Goal: Transaction & Acquisition: Purchase product/service

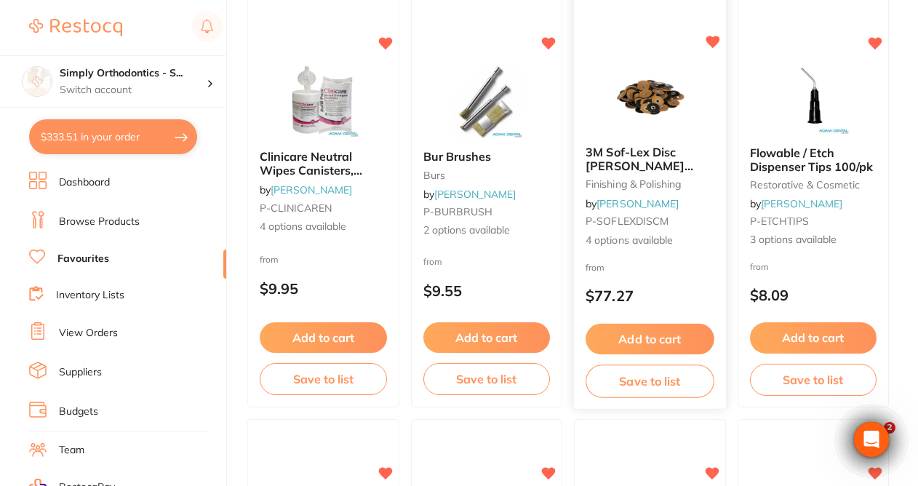
scroll to position [1471, 0]
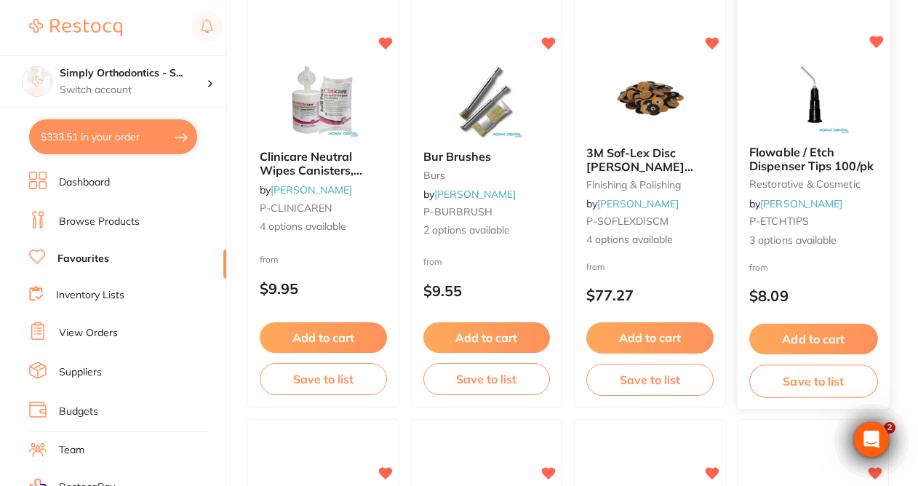
click at [791, 343] on button "Add to cart" at bounding box center [813, 339] width 128 height 31
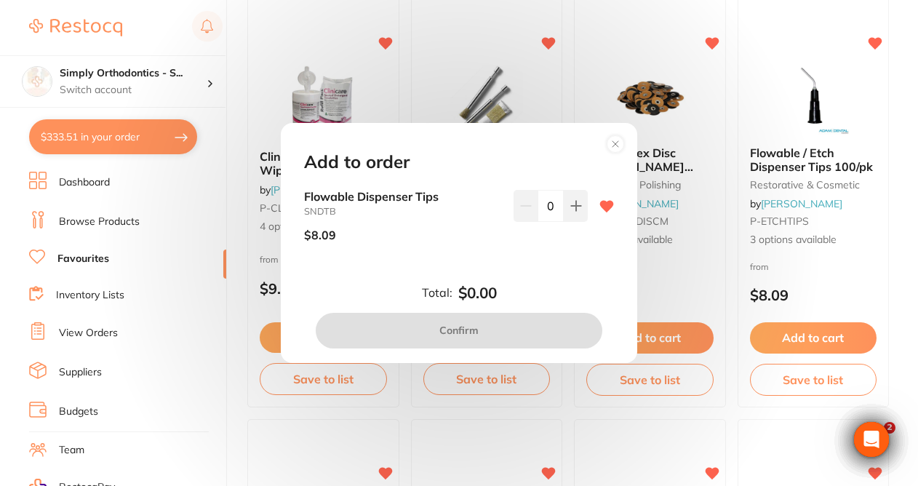
scroll to position [0, 0]
click at [568, 195] on button at bounding box center [576, 206] width 24 height 32
type input "1"
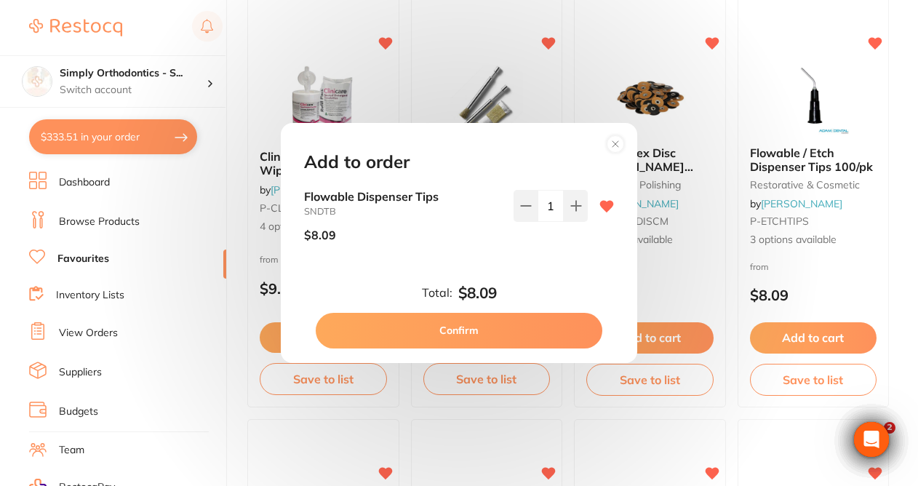
click at [497, 329] on button "Confirm" at bounding box center [459, 330] width 287 height 35
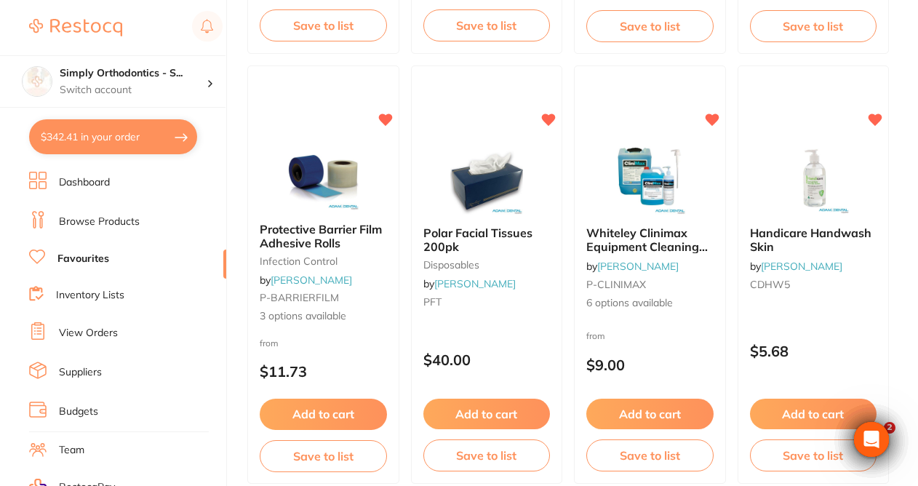
scroll to position [1830, 0]
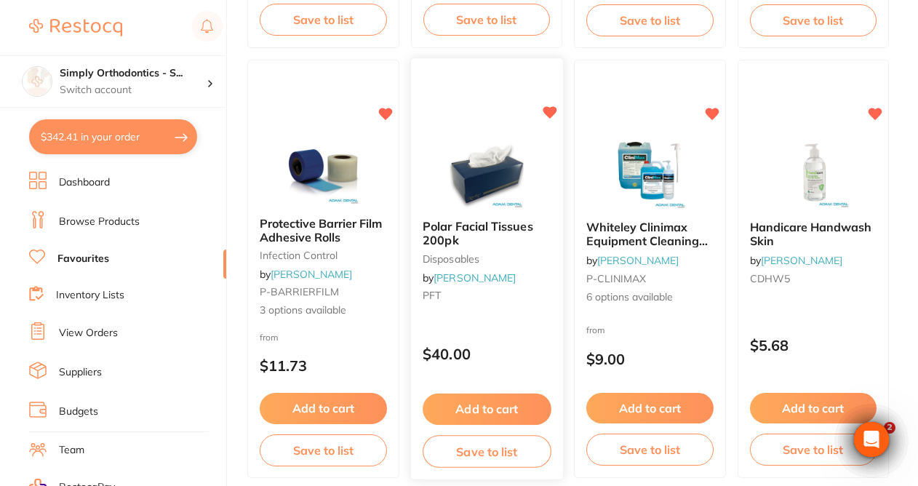
click at [492, 412] on button "Add to cart" at bounding box center [487, 408] width 128 height 31
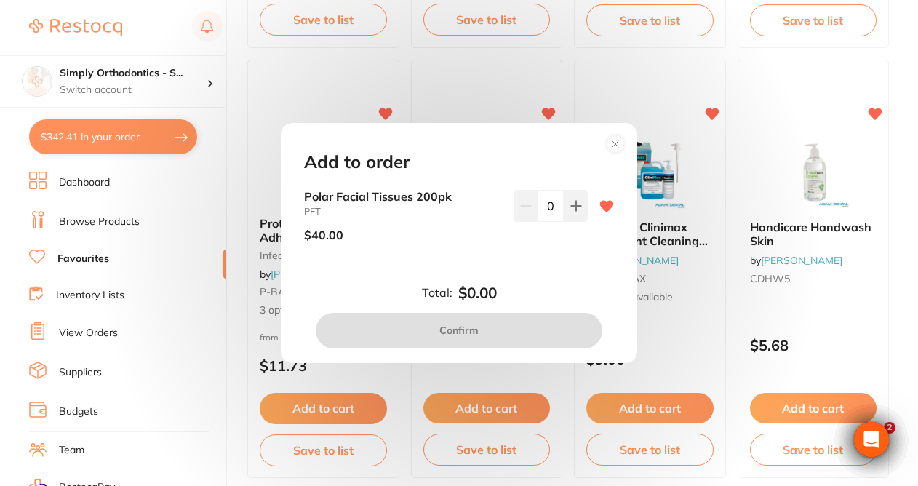
scroll to position [0, 0]
click at [618, 145] on circle at bounding box center [615, 144] width 17 height 17
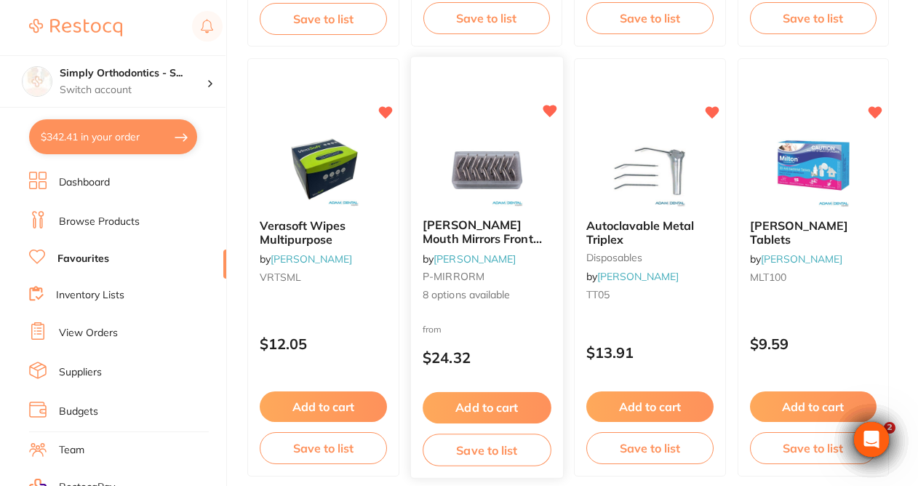
scroll to position [2261, 0]
click at [458, 409] on button "Add to cart" at bounding box center [487, 407] width 128 height 31
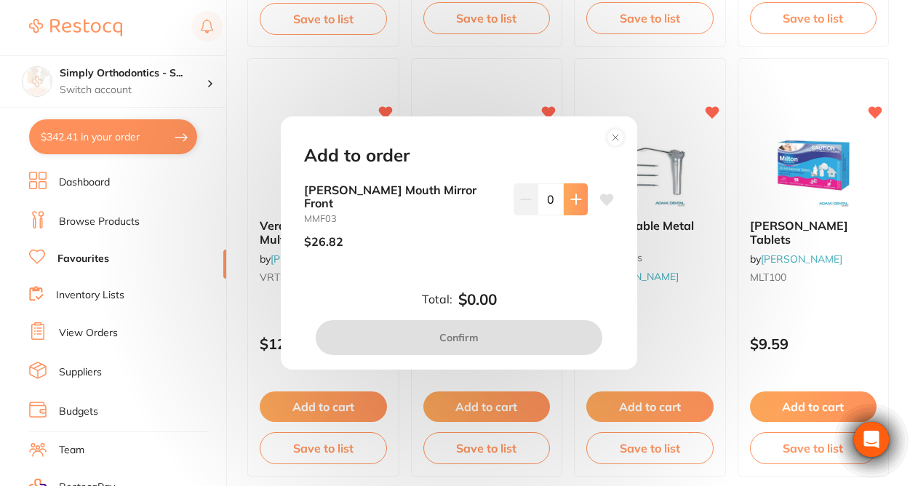
click at [575, 205] on icon at bounding box center [576, 199] width 12 height 12
type input "1"
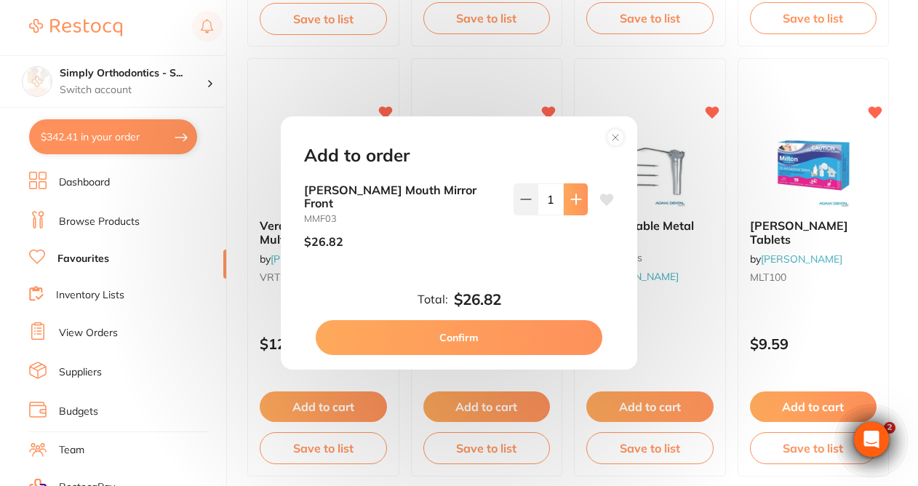
scroll to position [0, 0]
click at [457, 335] on button "Confirm" at bounding box center [459, 337] width 287 height 35
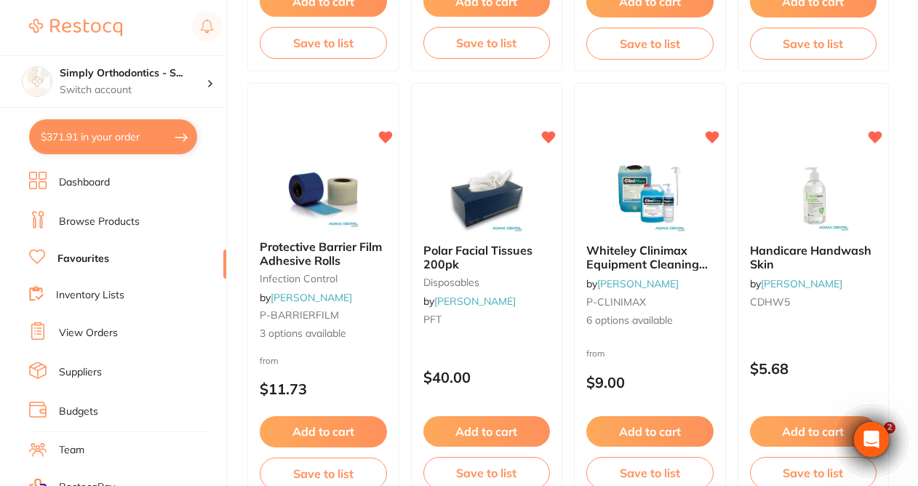
scroll to position [1807, 0]
click at [522, 435] on button "Add to cart" at bounding box center [487, 432] width 128 height 31
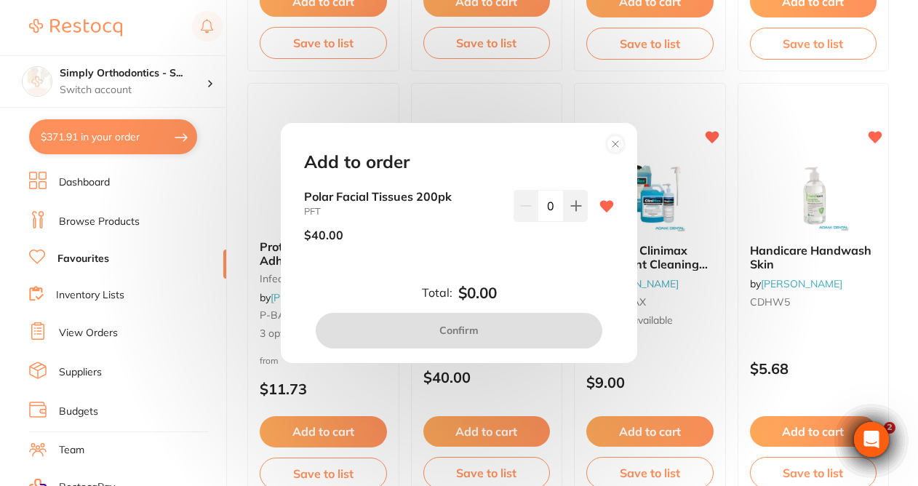
scroll to position [0, 0]
click at [573, 207] on icon at bounding box center [575, 205] width 9 height 9
type input "1"
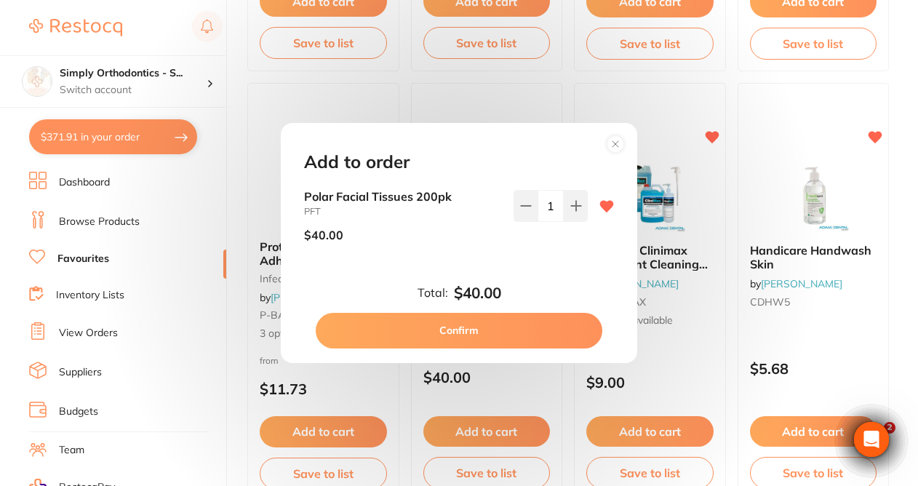
click at [439, 330] on button "Confirm" at bounding box center [459, 330] width 287 height 35
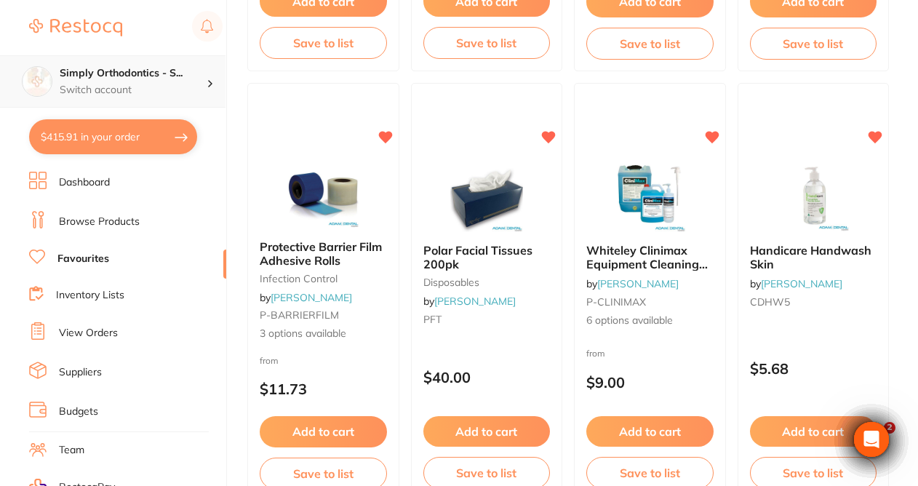
click at [161, 87] on p "Switch account" at bounding box center [133, 90] width 147 height 15
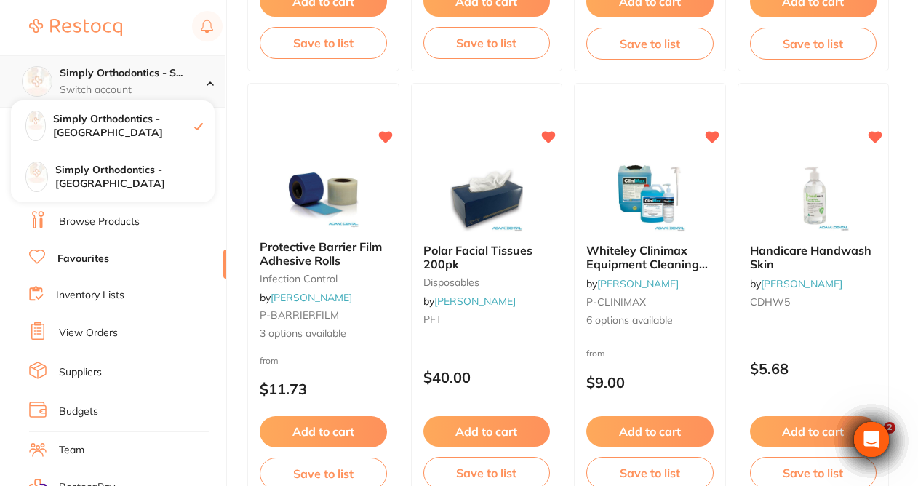
click at [161, 87] on p "Switch account" at bounding box center [133, 90] width 147 height 15
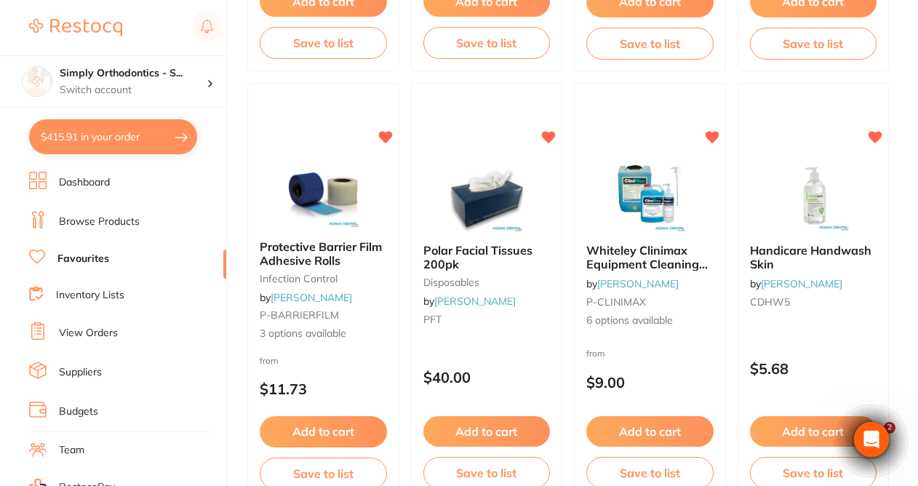
click at [138, 146] on section "Simply Orthodontics - S... Switch account Simply Orthodontics - Sydenham Simply…" at bounding box center [113, 243] width 227 height 486
click at [180, 132] on button "$415.91 in your order" at bounding box center [113, 136] width 168 height 35
checkbox input "true"
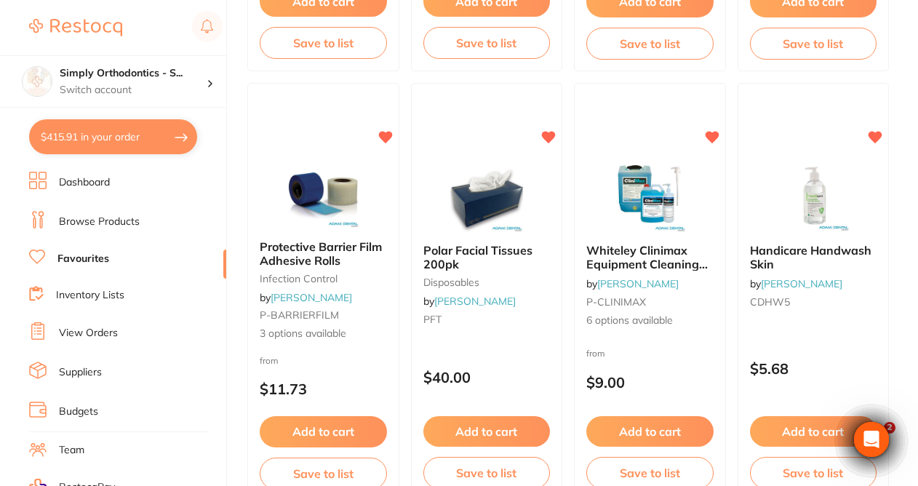
checkbox input "true"
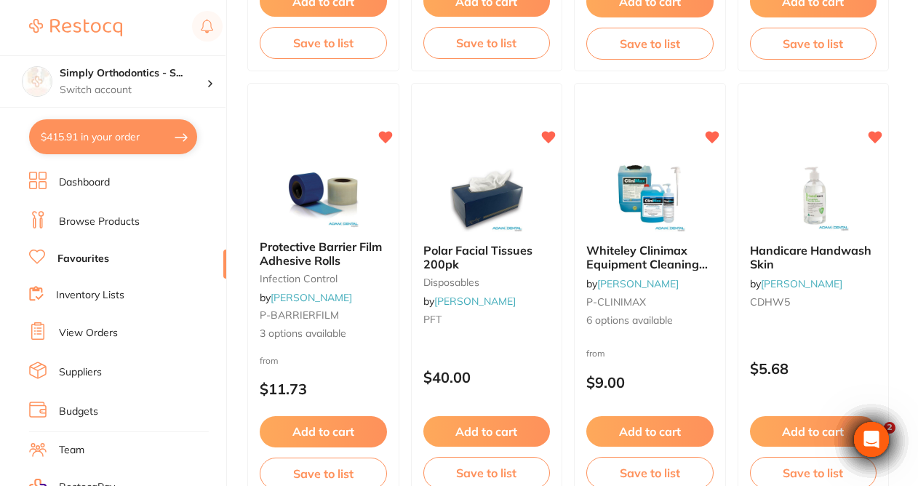
checkbox input "true"
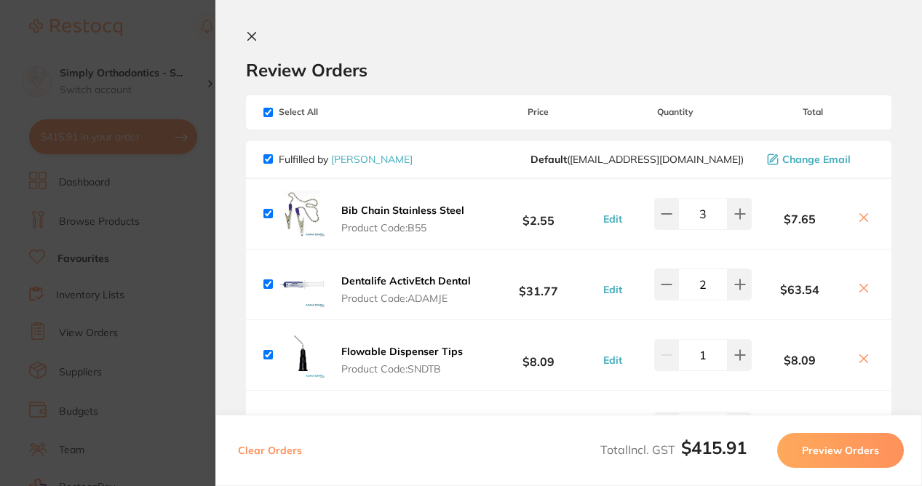
click at [253, 37] on icon at bounding box center [252, 37] width 8 height 8
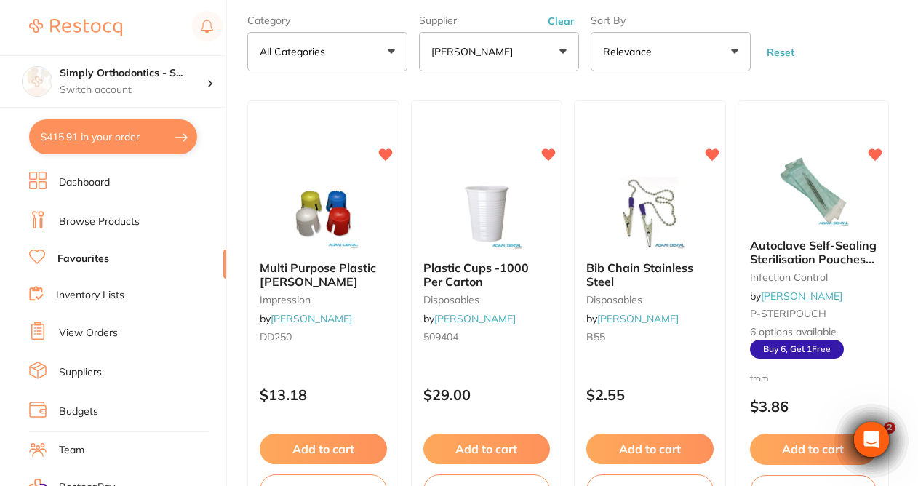
scroll to position [76, 0]
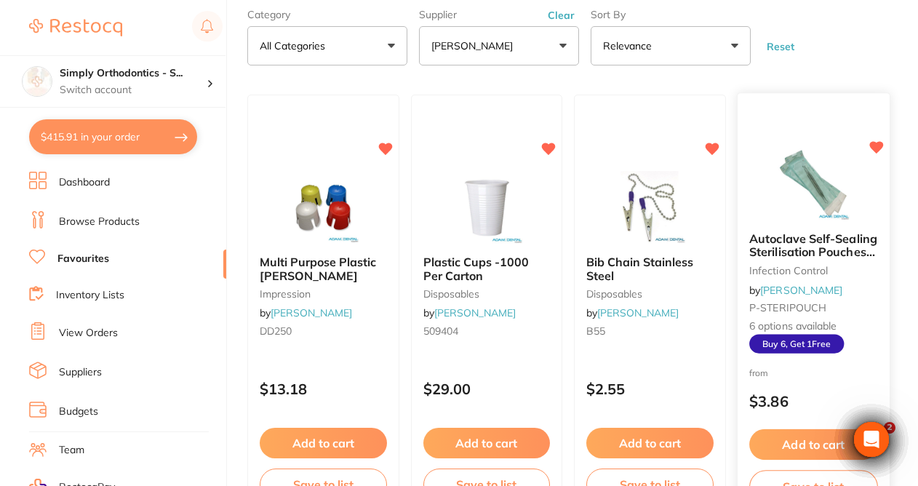
click at [827, 189] on img at bounding box center [812, 183] width 95 height 73
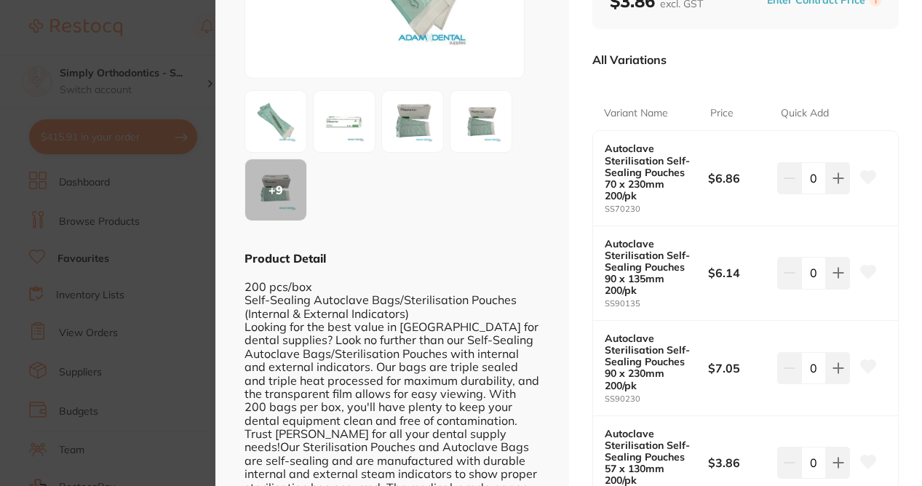
scroll to position [291, 0]
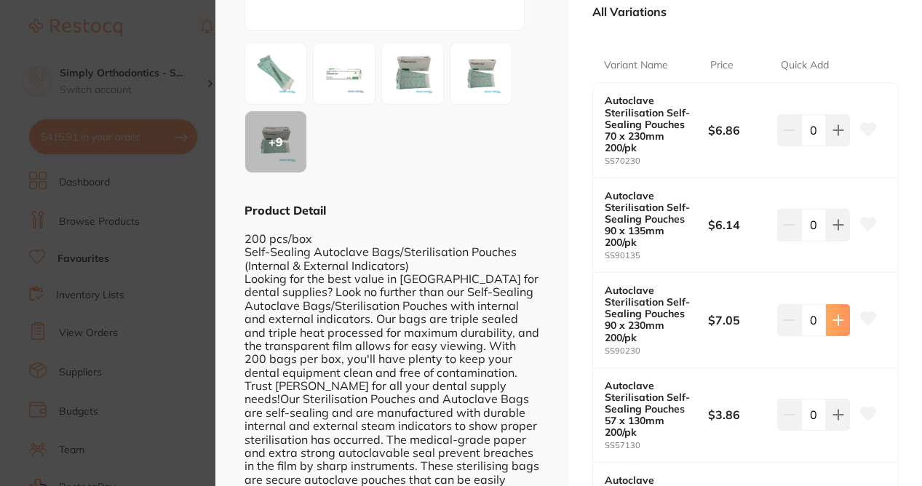
click at [837, 316] on icon at bounding box center [837, 319] width 9 height 9
type input "1"
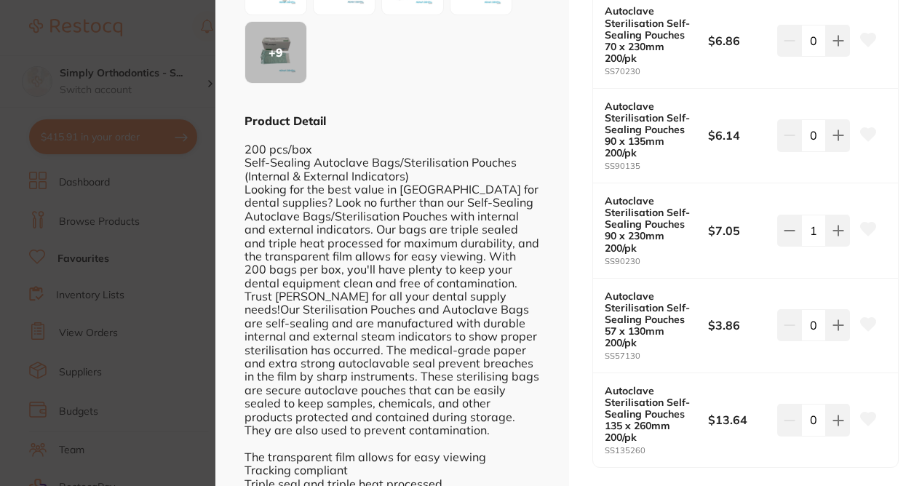
scroll to position [379, 0]
click at [827, 327] on button at bounding box center [838, 327] width 24 height 32
type input "1"
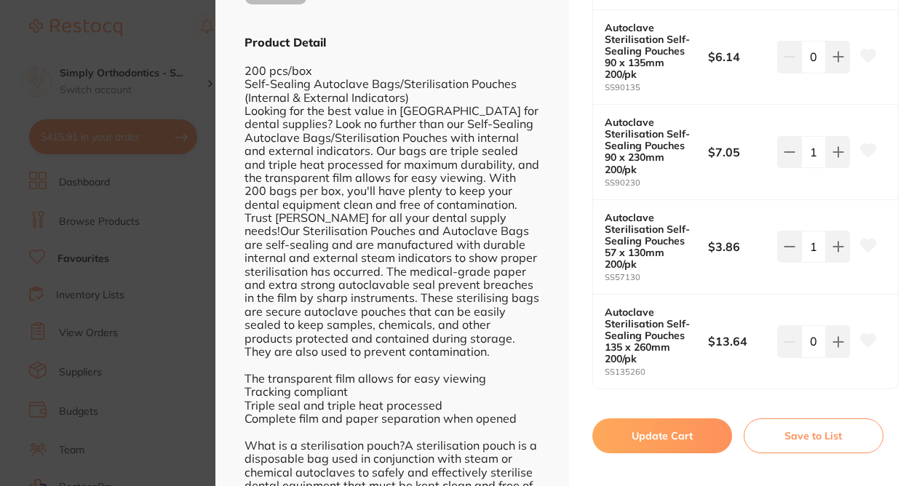
scroll to position [497, 0]
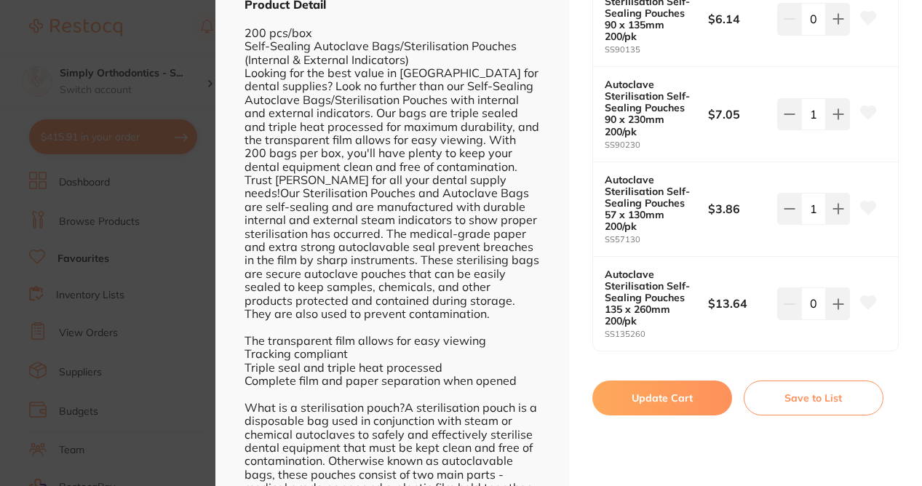
click at [643, 393] on button "Update Cart" at bounding box center [662, 397] width 140 height 35
checkbox input "false"
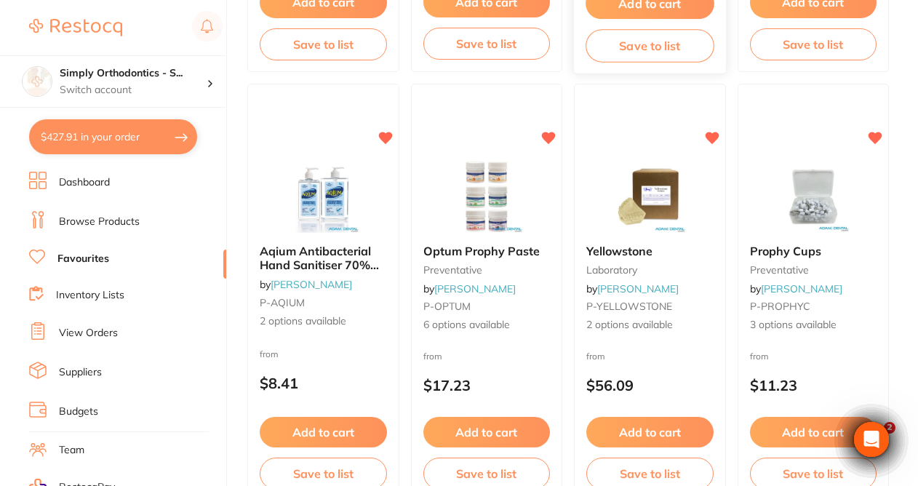
scroll to position [983, 0]
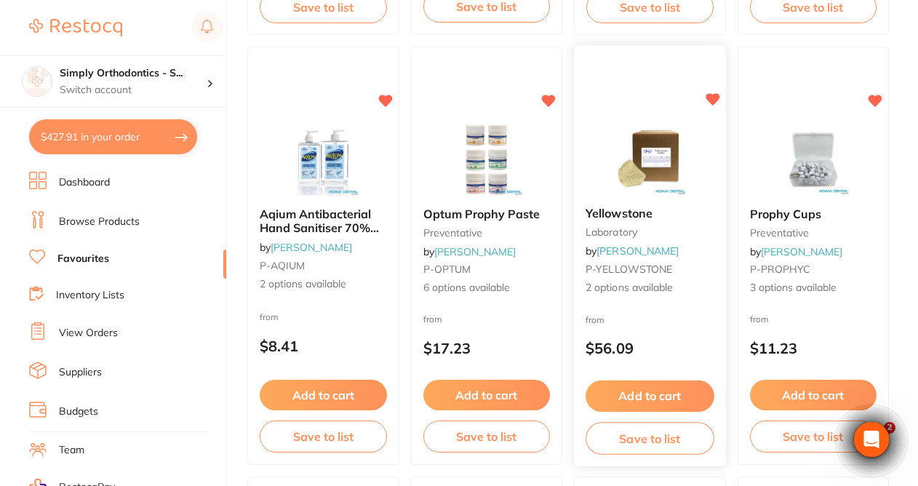
click at [653, 401] on button "Add to cart" at bounding box center [650, 395] width 128 height 31
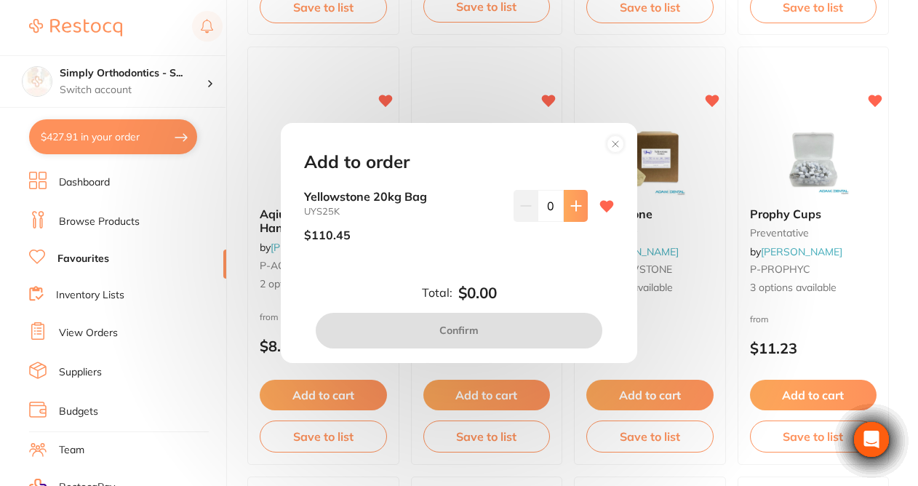
click at [572, 201] on icon at bounding box center [576, 206] width 12 height 12
type input "1"
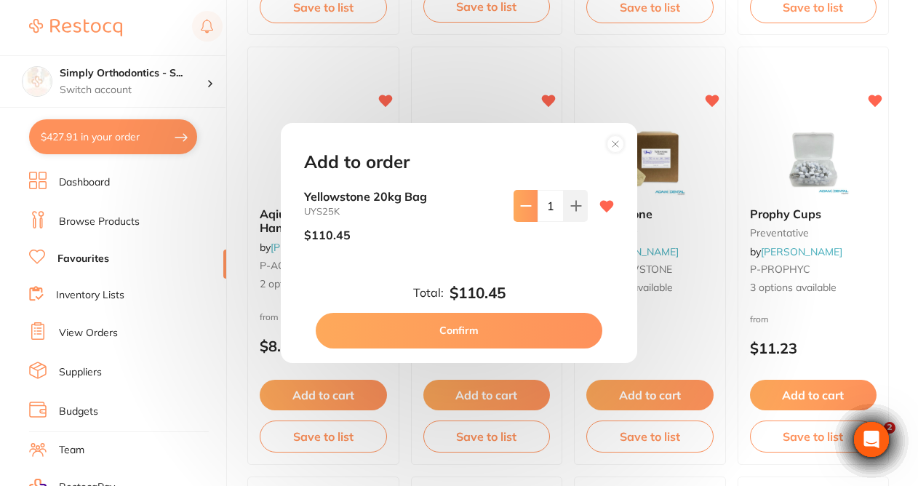
scroll to position [0, 0]
click at [618, 145] on circle at bounding box center [615, 144] width 17 height 17
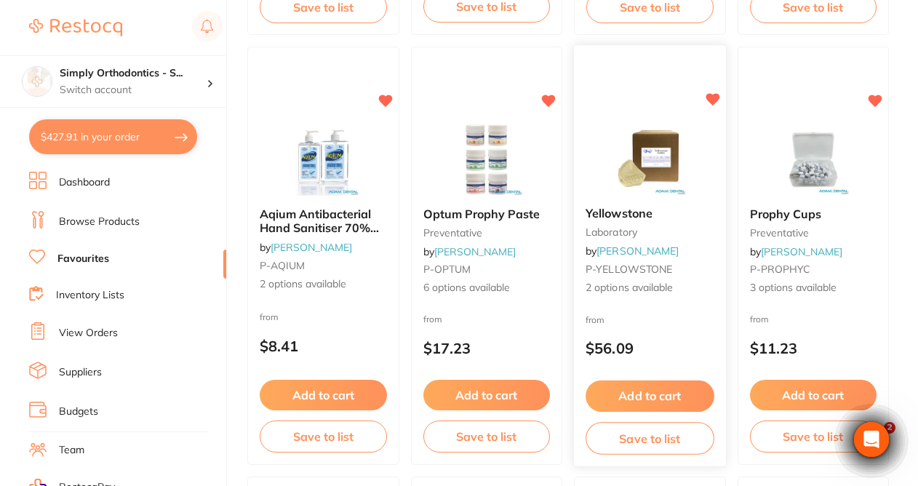
click at [628, 401] on button "Add to cart" at bounding box center [650, 395] width 128 height 31
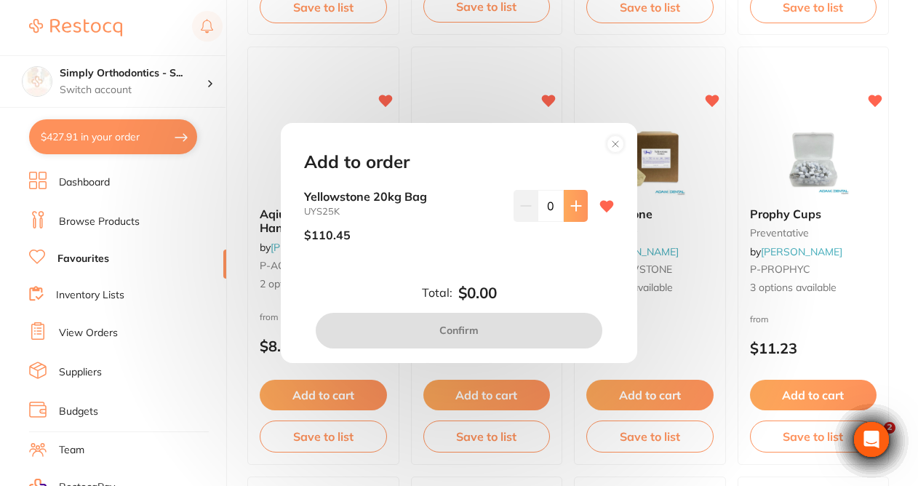
click at [573, 203] on icon at bounding box center [575, 205] width 9 height 9
type input "1"
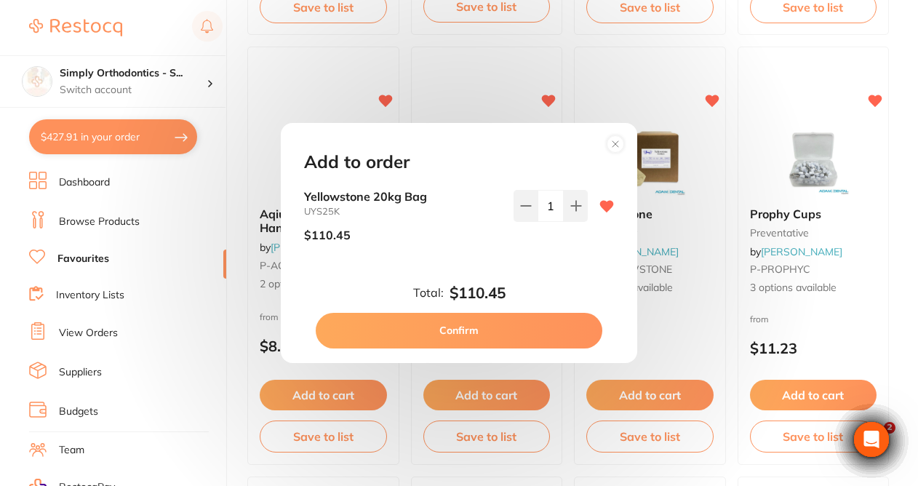
click at [472, 332] on button "Confirm" at bounding box center [459, 330] width 287 height 35
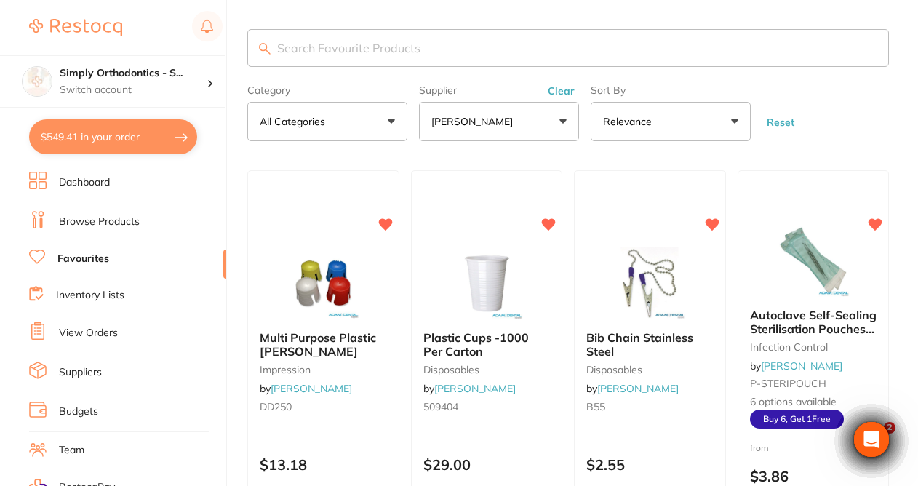
click at [80, 334] on link "View Orders" at bounding box center [88, 333] width 59 height 15
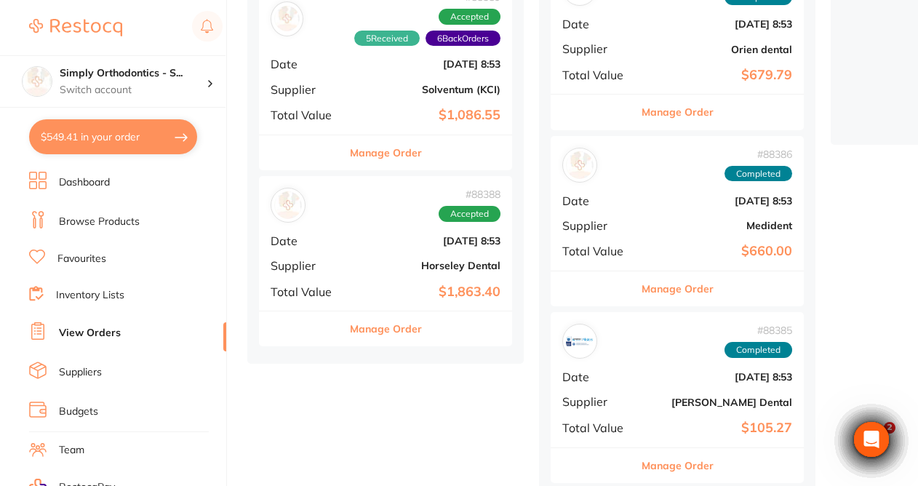
scroll to position [423, 0]
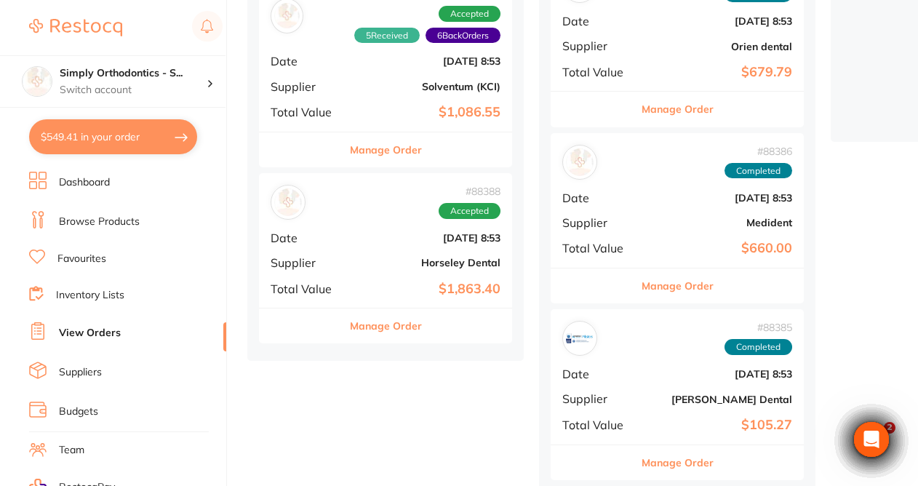
click at [399, 323] on button "Manage Order" at bounding box center [386, 325] width 72 height 35
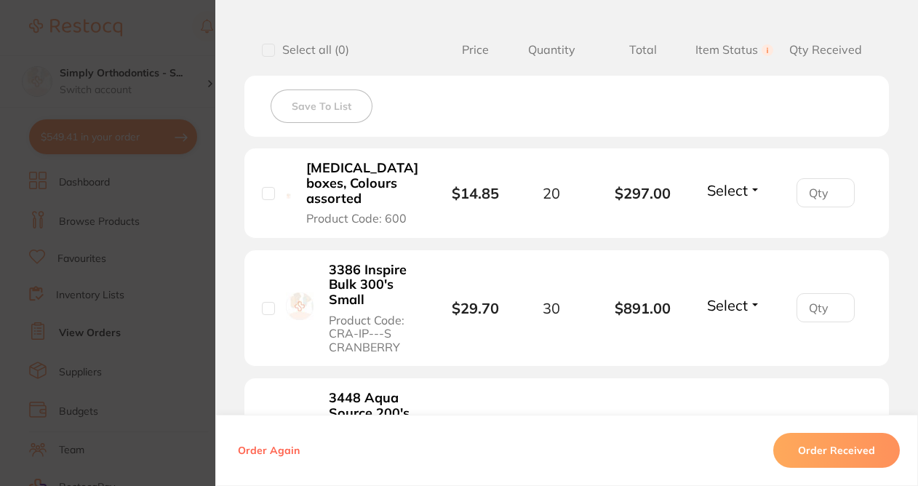
scroll to position [364, 0]
click at [265, 199] on input "checkbox" at bounding box center [268, 191] width 13 height 13
checkbox input "true"
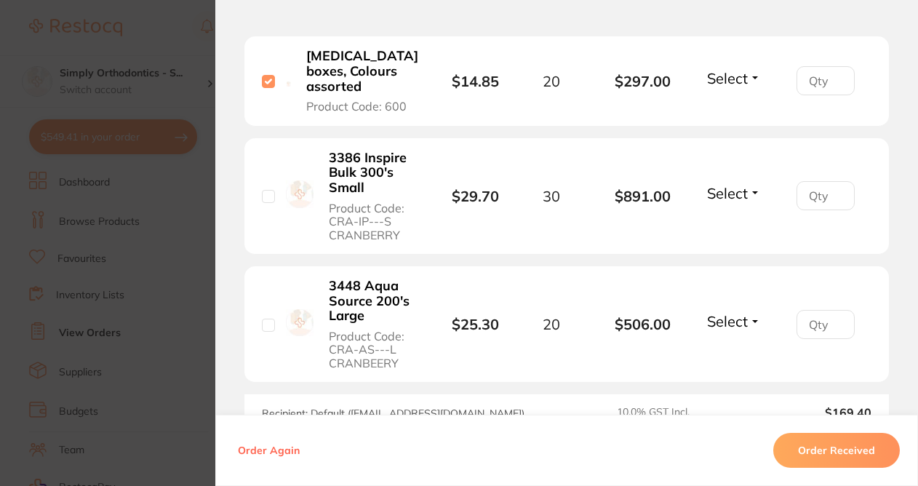
scroll to position [479, 0]
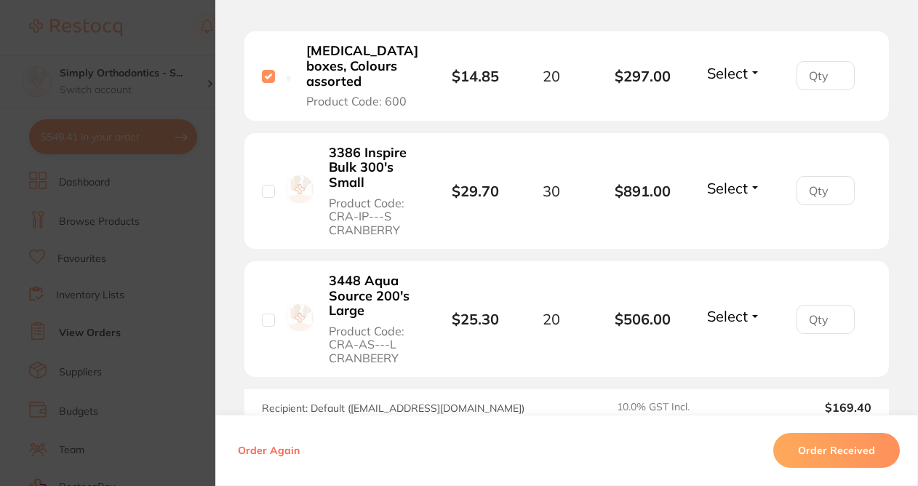
click at [262, 198] on input "checkbox" at bounding box center [268, 191] width 13 height 13
checkbox input "true"
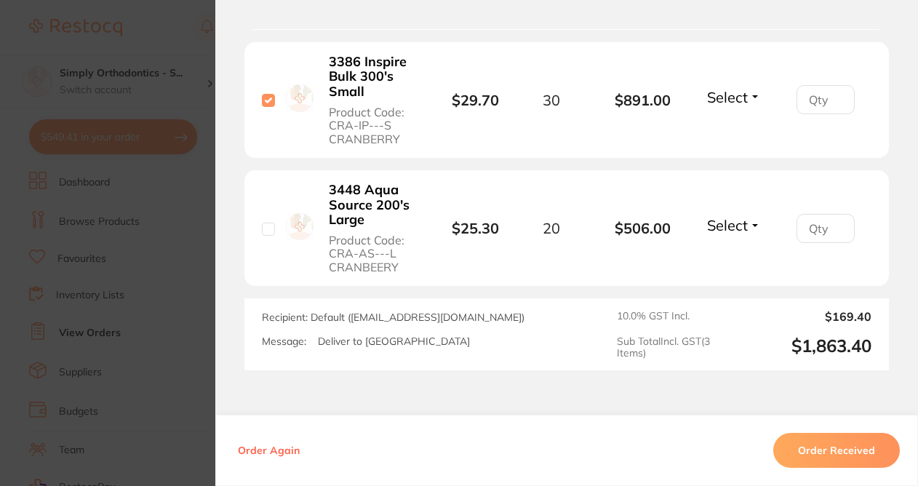
scroll to position [572, 0]
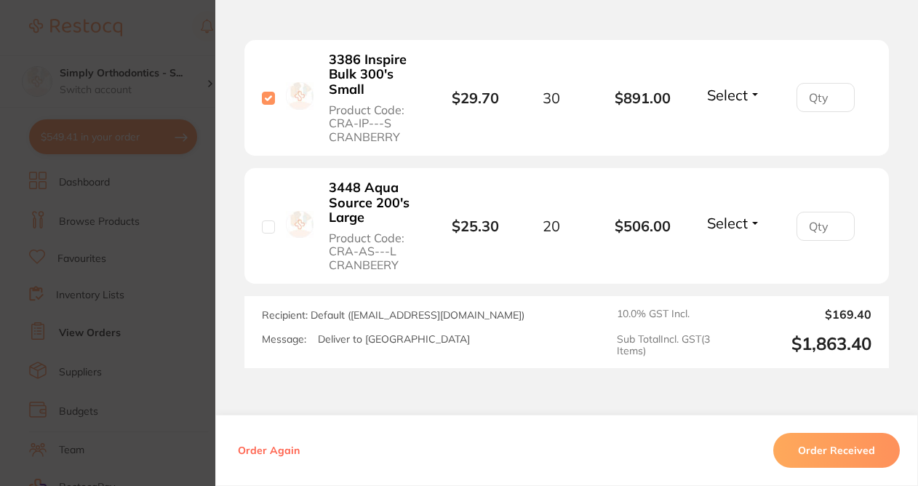
click at [262, 233] on input "checkbox" at bounding box center [268, 226] width 13 height 13
checkbox input "true"
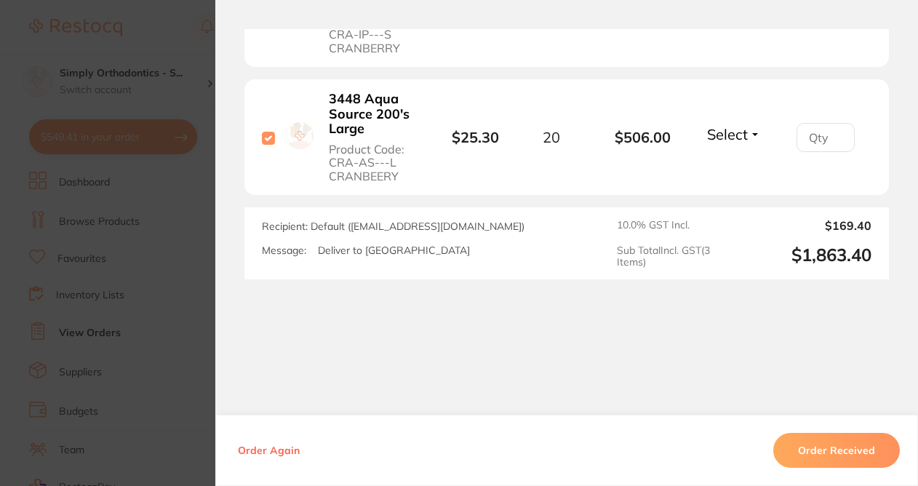
scroll to position [658, 0]
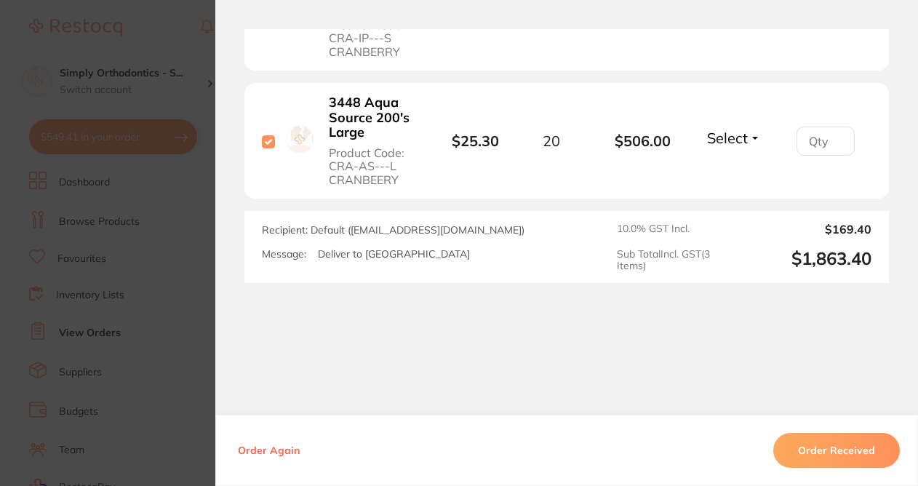
click at [845, 458] on button "Order Received" at bounding box center [836, 450] width 127 height 35
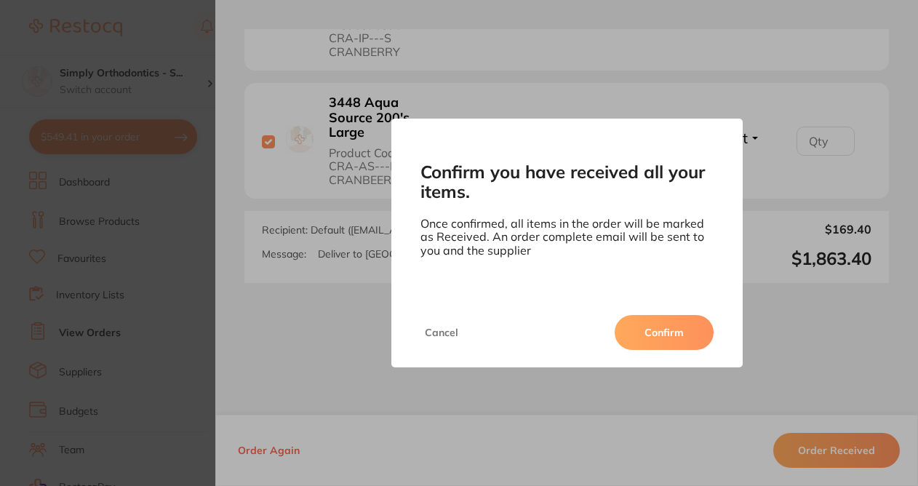
click at [668, 332] on button "Confirm" at bounding box center [664, 332] width 99 height 35
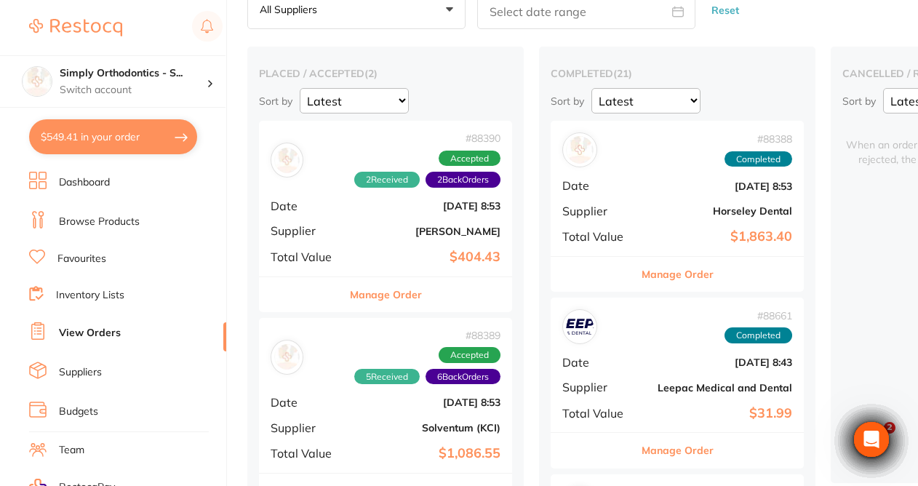
scroll to position [83, 0]
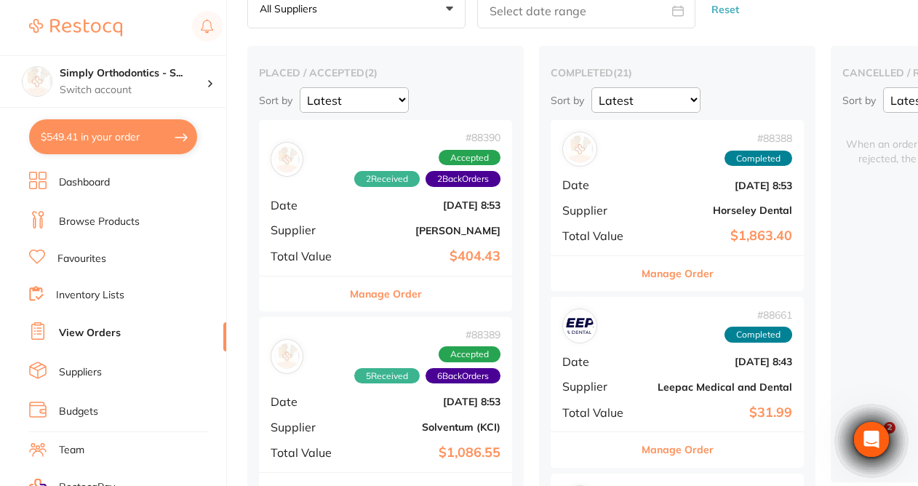
click at [92, 257] on link "Favourites" at bounding box center [81, 259] width 49 height 15
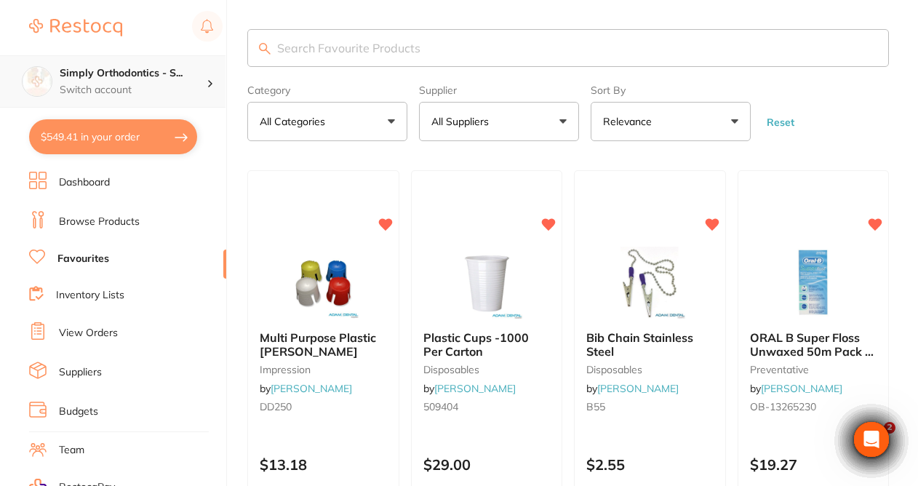
click at [171, 81] on div "Simply Orthodontics - S... Switch account" at bounding box center [133, 81] width 147 height 31
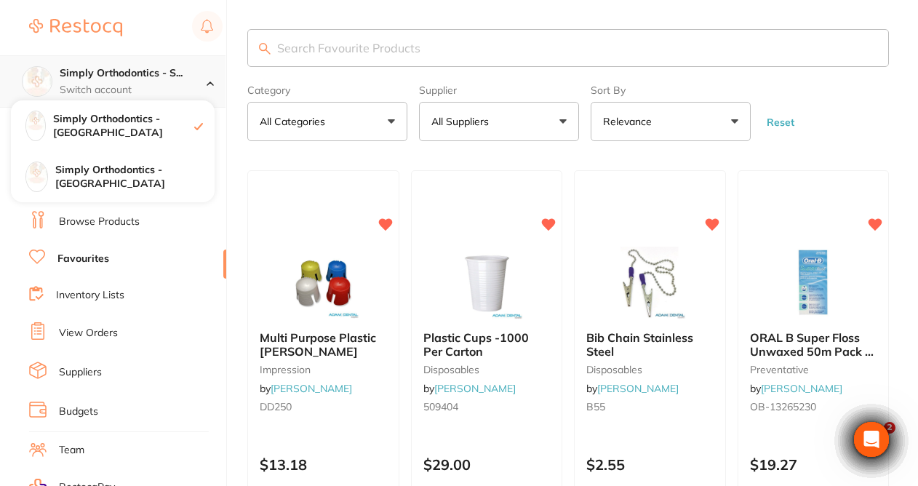
click at [171, 81] on div "Simply Orthodontics - S... Switch account" at bounding box center [133, 81] width 147 height 31
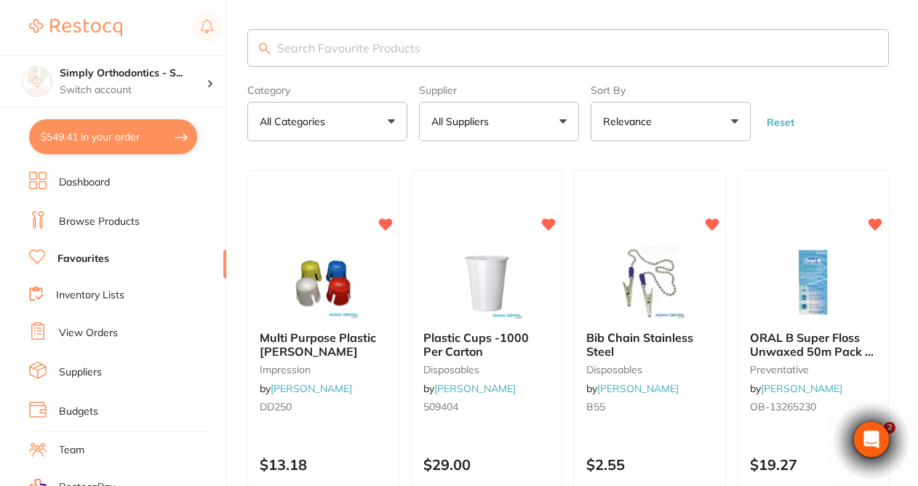
click at [519, 117] on button "All Suppliers" at bounding box center [499, 121] width 160 height 39
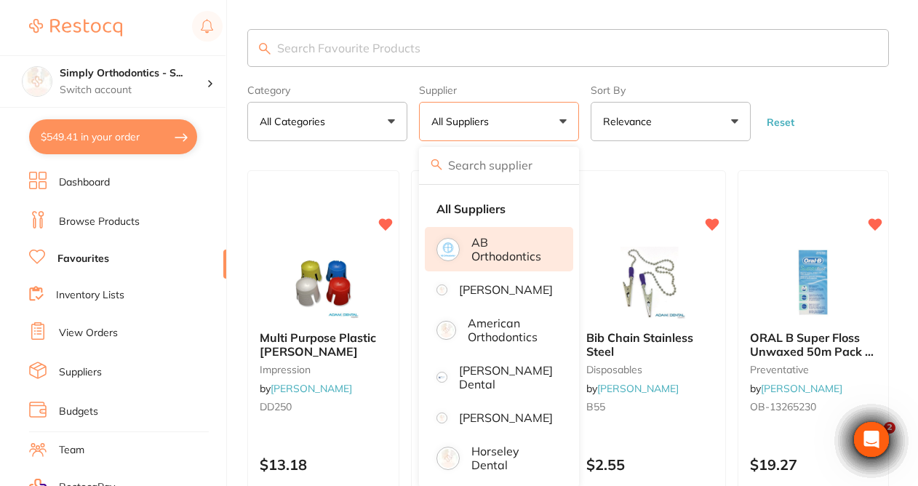
click at [485, 257] on p "AB Orthodontics" at bounding box center [511, 249] width 81 height 27
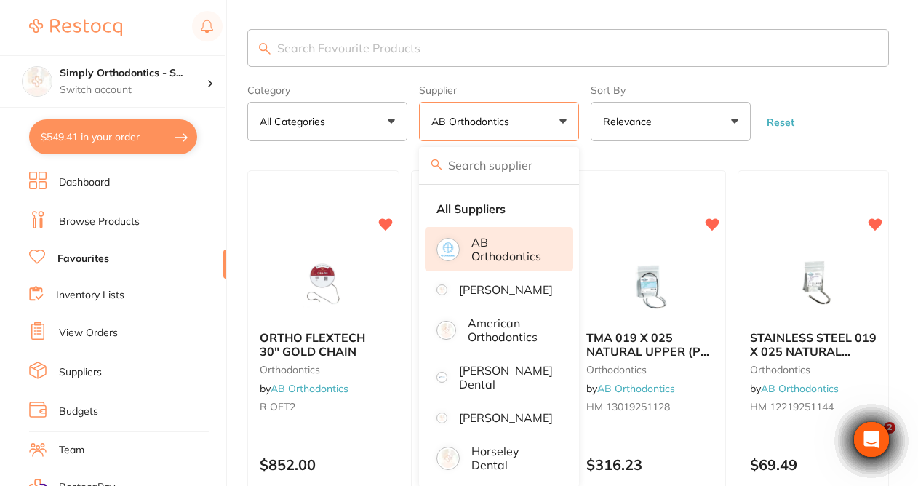
click at [552, 121] on button "AB Orthodontics" at bounding box center [499, 121] width 160 height 39
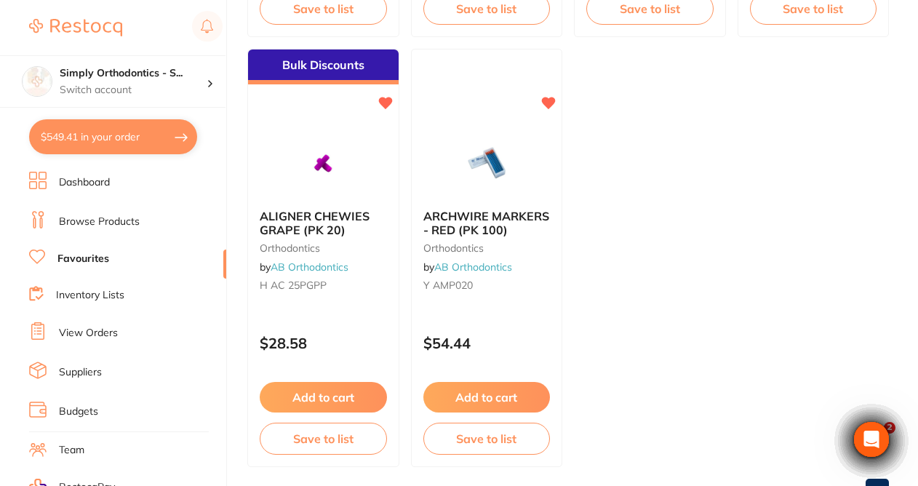
scroll to position [990, 0]
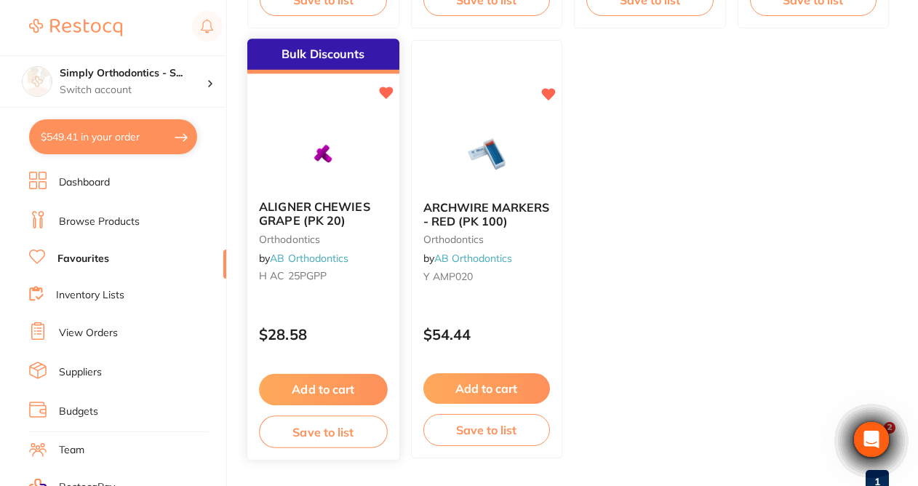
click at [306, 390] on button "Add to cart" at bounding box center [323, 389] width 128 height 31
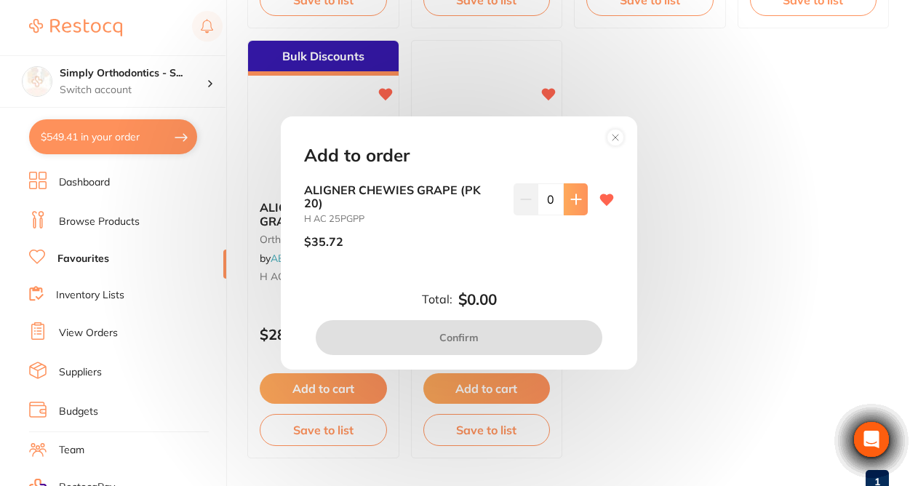
click at [580, 193] on button at bounding box center [576, 199] width 24 height 32
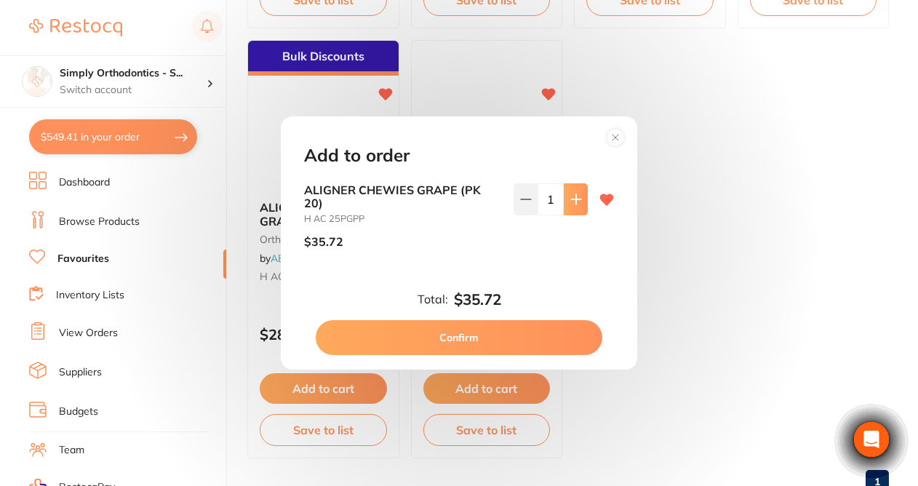
type input "1"
click at [451, 332] on button "Confirm" at bounding box center [459, 337] width 287 height 35
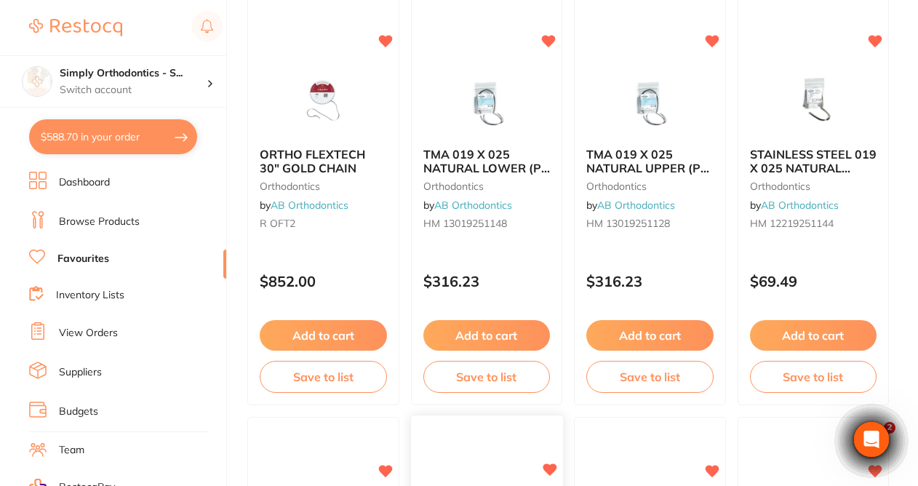
scroll to position [180, 0]
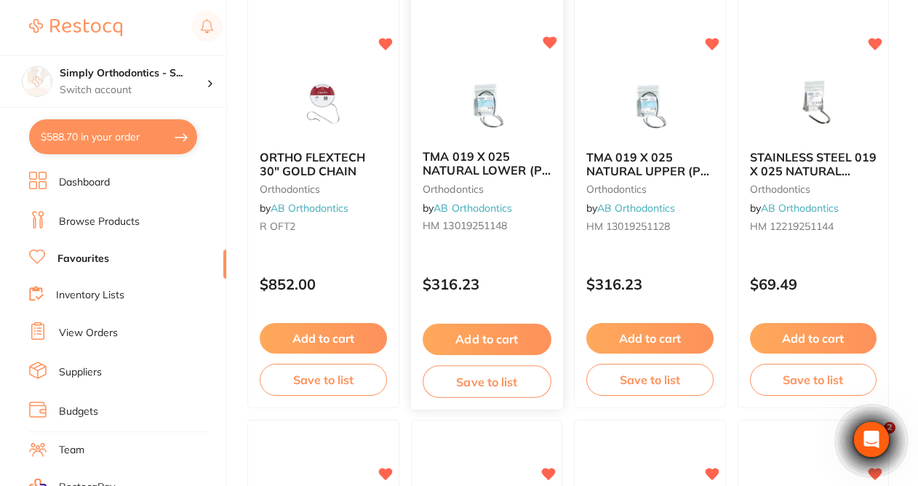
click at [465, 342] on button "Add to cart" at bounding box center [487, 339] width 128 height 31
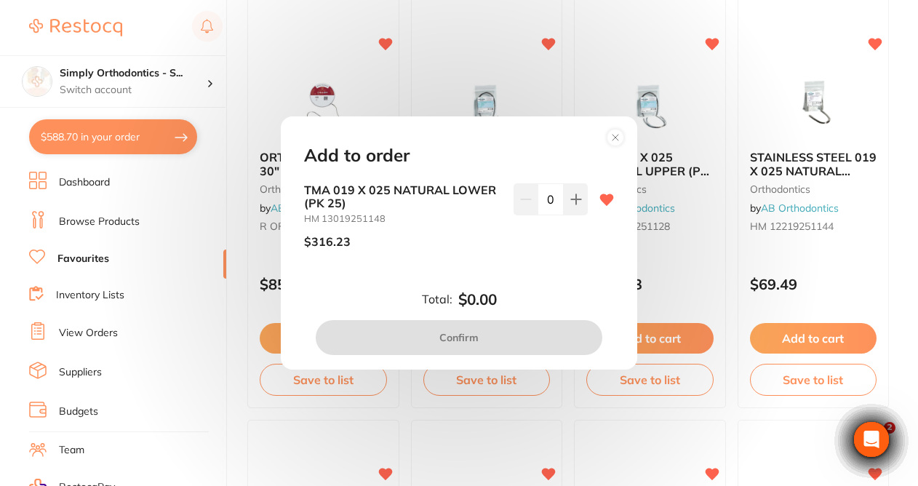
scroll to position [0, 0]
click at [572, 201] on icon at bounding box center [575, 198] width 9 height 9
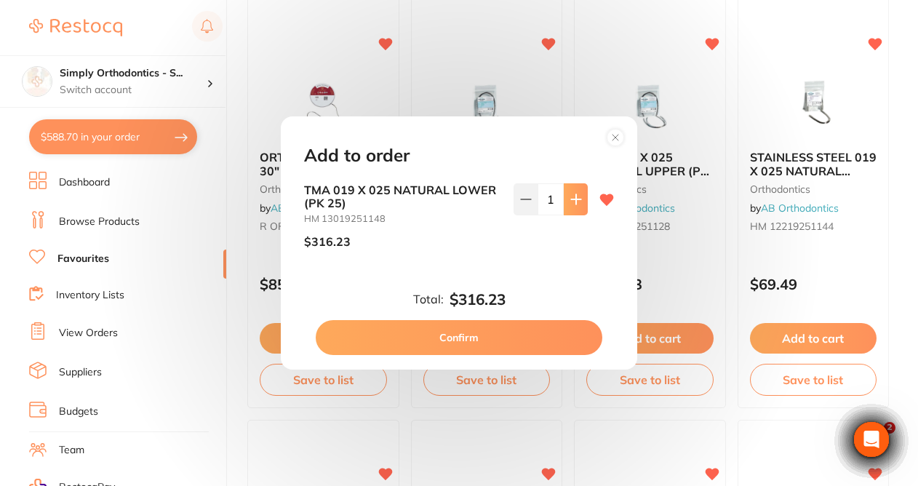
click at [572, 201] on icon at bounding box center [575, 198] width 9 height 9
type input "2"
click at [472, 337] on button "Confirm" at bounding box center [459, 337] width 287 height 35
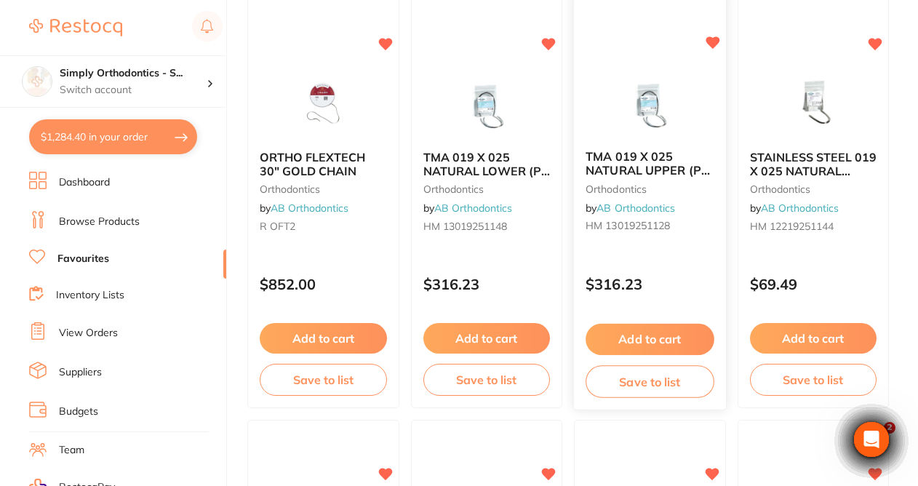
click at [631, 338] on button "Add to cart" at bounding box center [650, 339] width 128 height 31
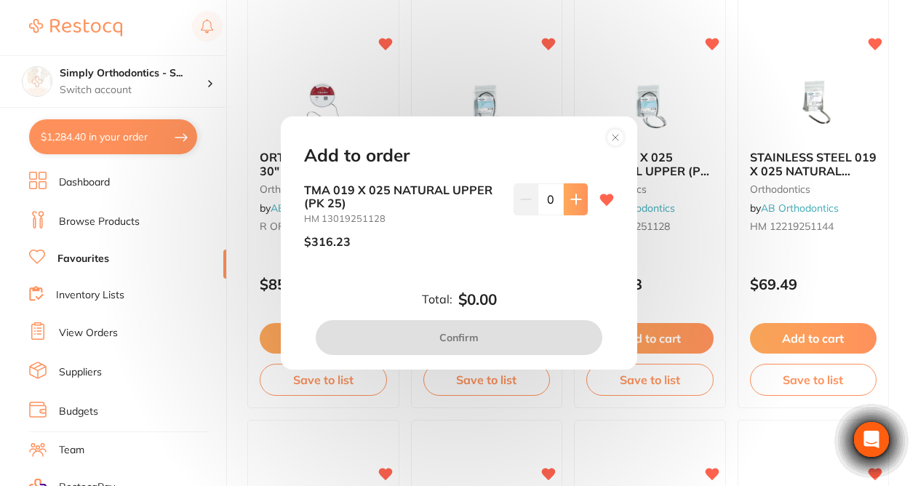
click at [572, 207] on button at bounding box center [576, 199] width 24 height 32
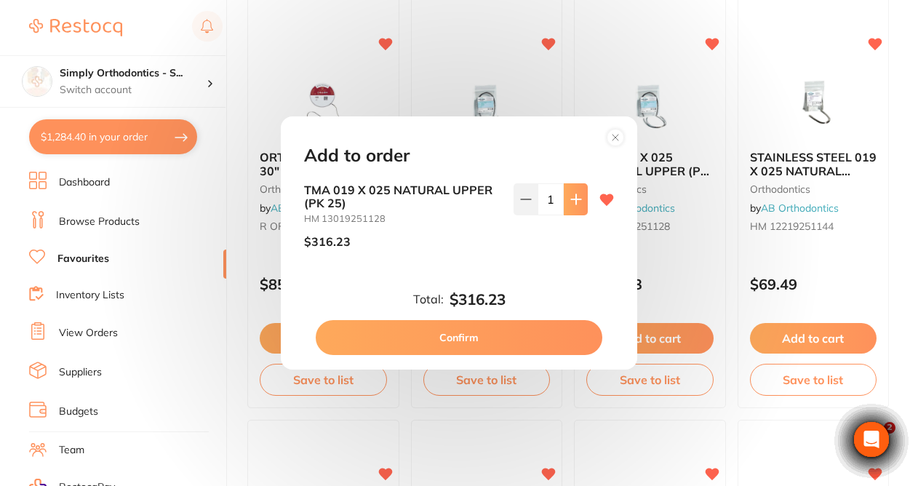
click at [572, 207] on button at bounding box center [576, 199] width 24 height 32
type input "2"
click at [476, 337] on button "Confirm" at bounding box center [459, 337] width 287 height 35
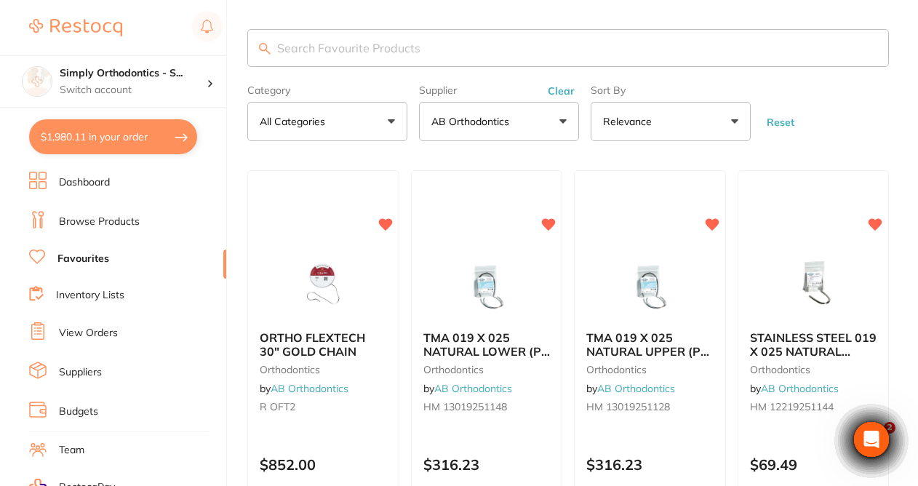
click at [88, 253] on link "Favourites" at bounding box center [83, 259] width 52 height 15
click at [562, 97] on button "Clear" at bounding box center [561, 90] width 36 height 13
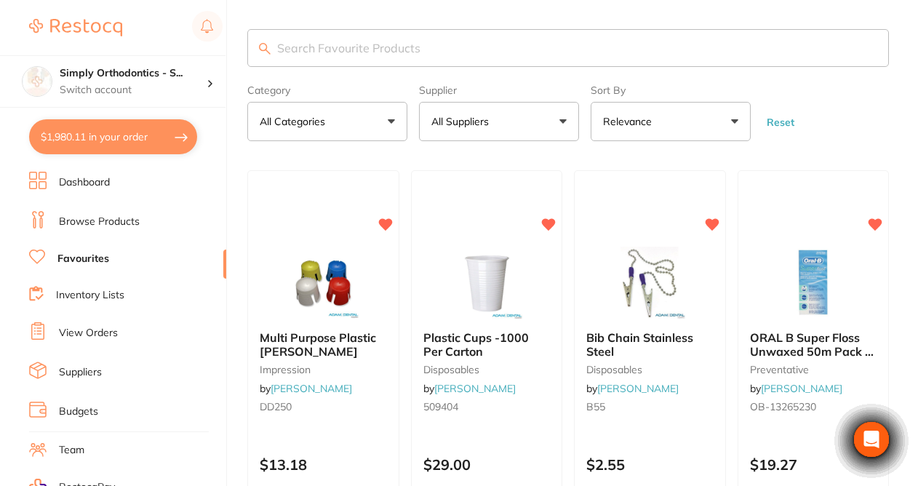
click at [565, 124] on button "All Suppliers" at bounding box center [499, 121] width 160 height 39
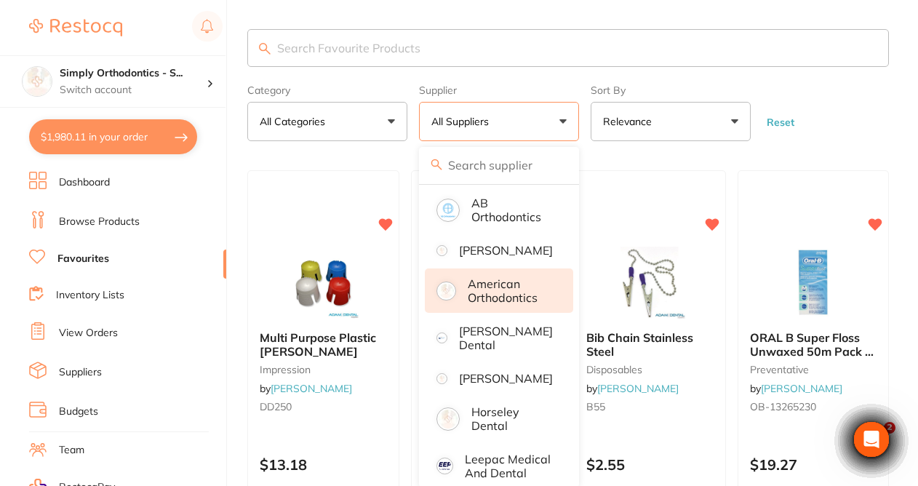
click at [510, 304] on p "American Orthodontics" at bounding box center [511, 290] width 86 height 27
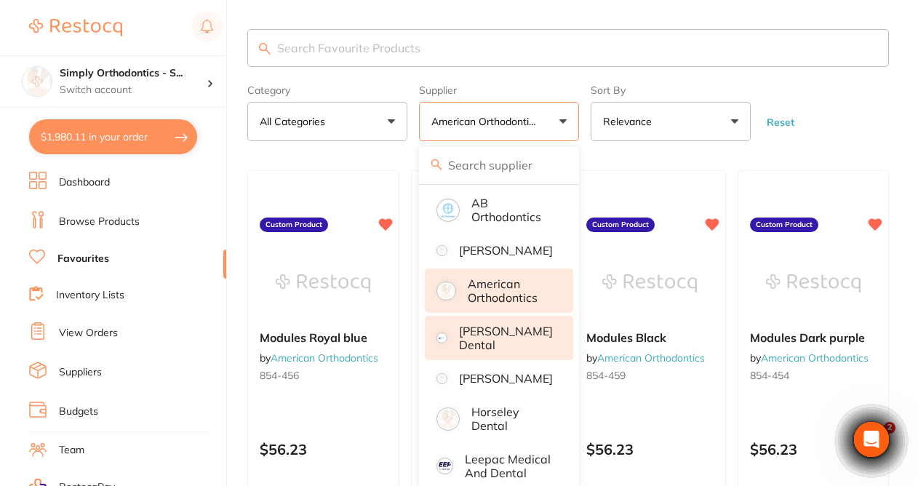
click at [497, 345] on p "[PERSON_NAME] Dental" at bounding box center [506, 337] width 94 height 27
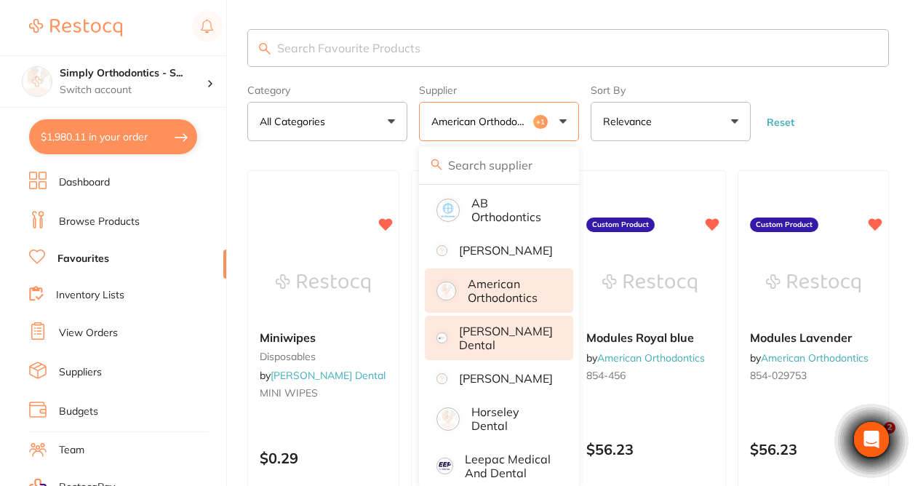
click at [487, 304] on p "American Orthodontics" at bounding box center [511, 290] width 86 height 27
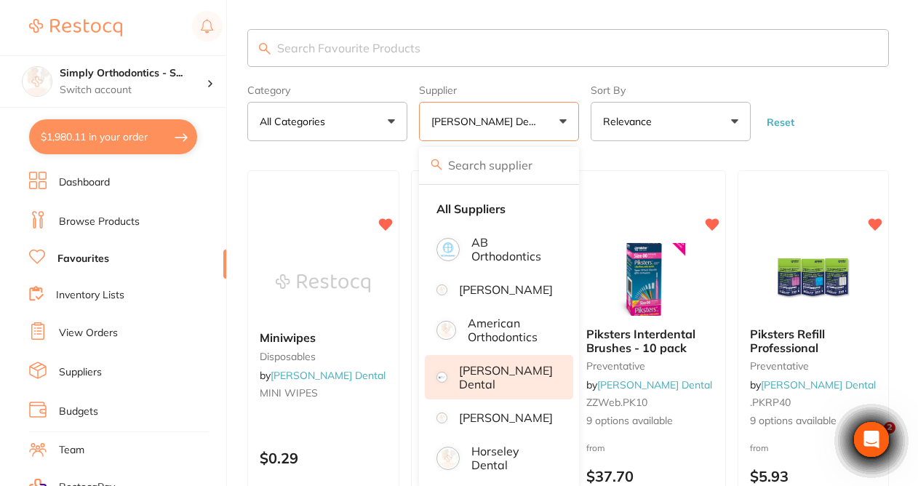
click at [567, 129] on button "[PERSON_NAME] Dental" at bounding box center [499, 121] width 160 height 39
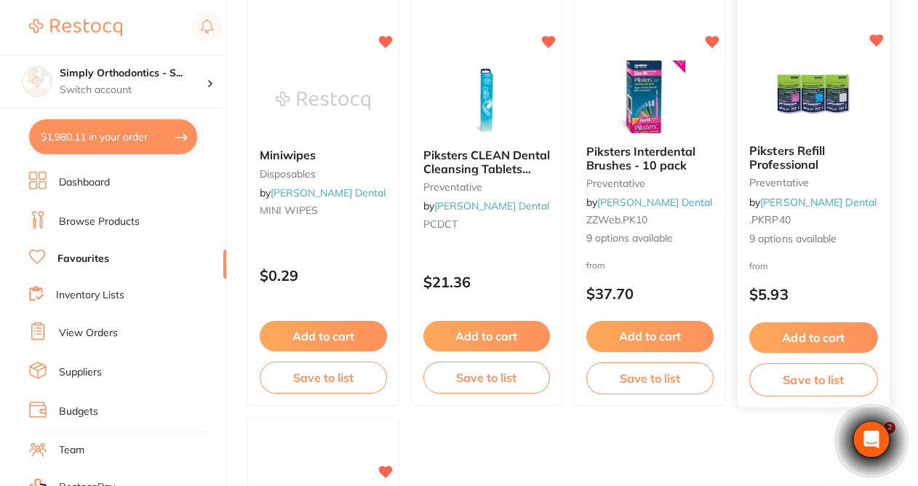
scroll to position [156, 0]
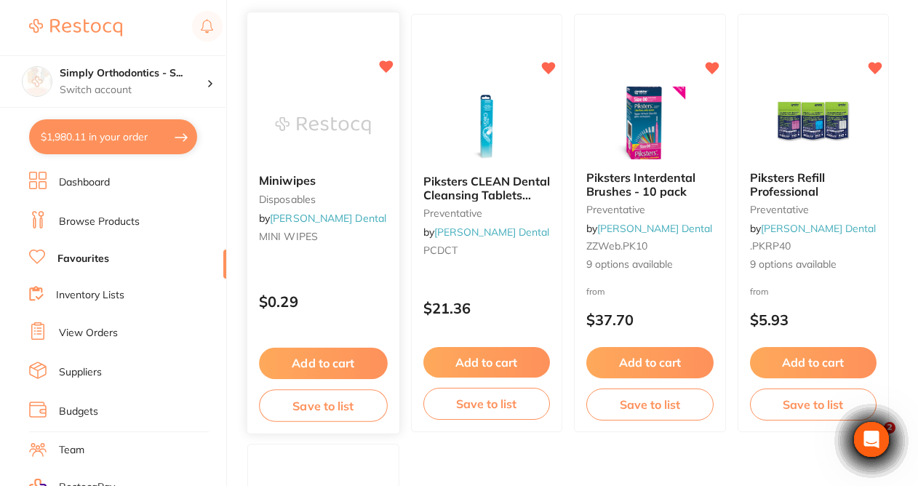
click at [315, 122] on img at bounding box center [323, 125] width 95 height 73
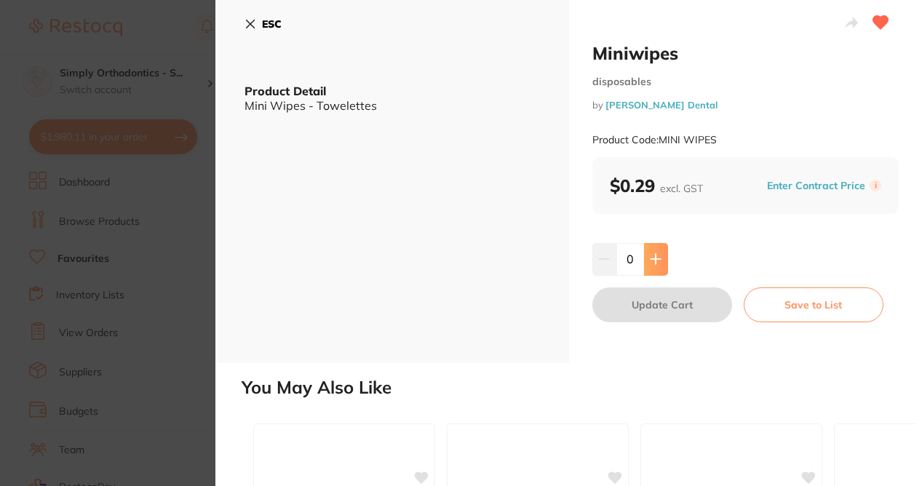
click at [655, 253] on icon at bounding box center [656, 259] width 12 height 12
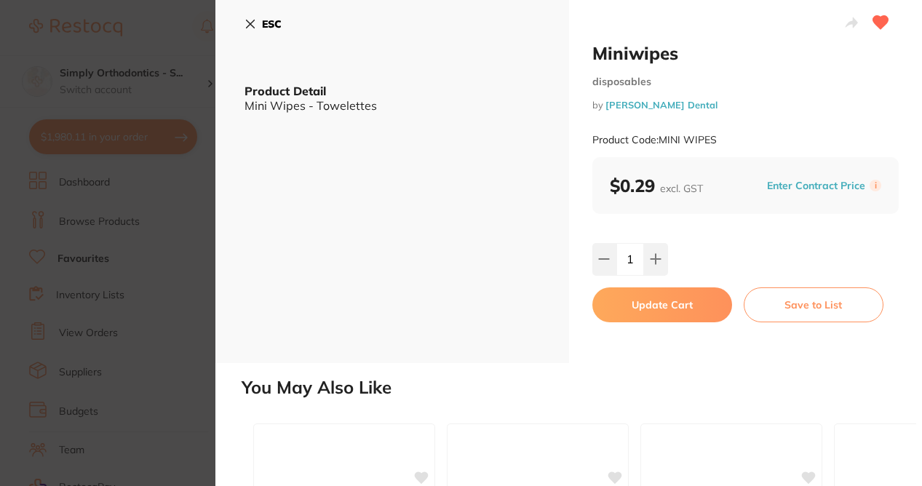
click at [630, 256] on input "1" at bounding box center [630, 259] width 28 height 32
click at [628, 256] on input "1" at bounding box center [630, 259] width 28 height 32
type input "0"
click at [249, 22] on icon at bounding box center [250, 24] width 12 height 12
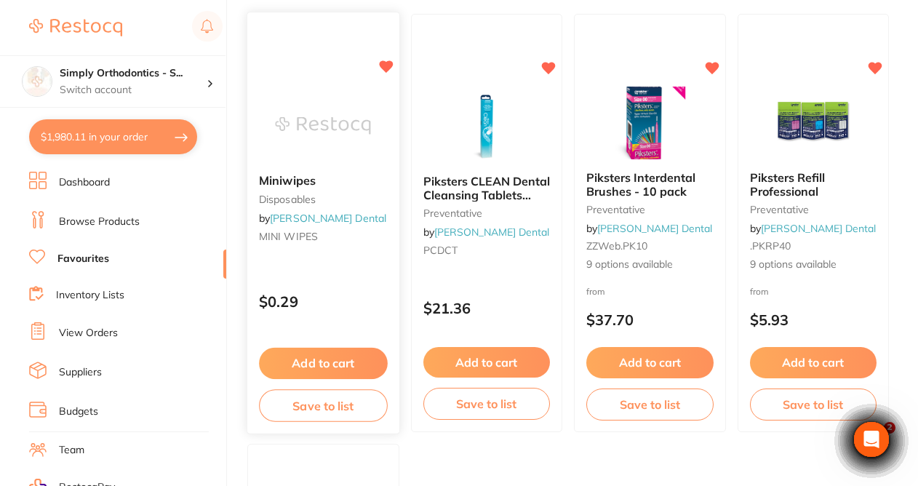
click at [311, 366] on button "Add to cart" at bounding box center [323, 363] width 128 height 31
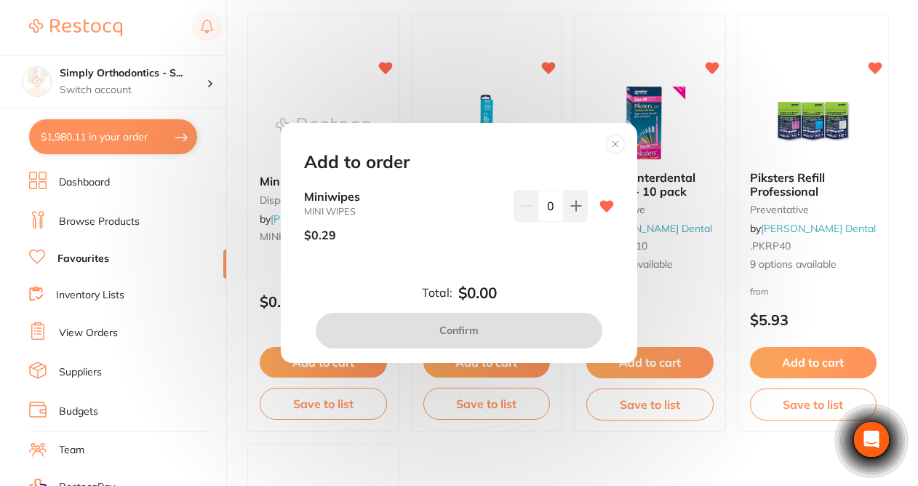
click at [550, 208] on input "0" at bounding box center [551, 206] width 26 height 32
type input "100"
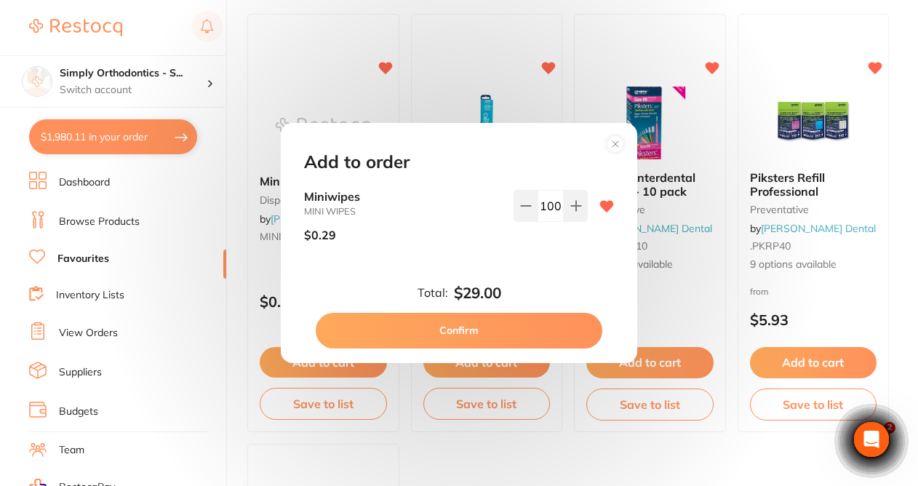
click at [546, 239] on div "100" at bounding box center [550, 221] width 74 height 63
click at [618, 148] on circle at bounding box center [615, 144] width 17 height 17
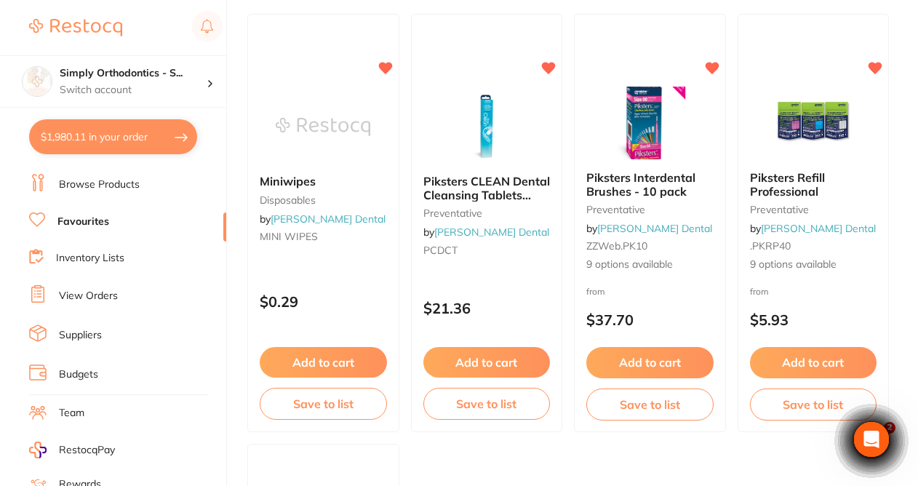
scroll to position [38, 0]
click at [85, 291] on link "View Orders" at bounding box center [88, 295] width 59 height 15
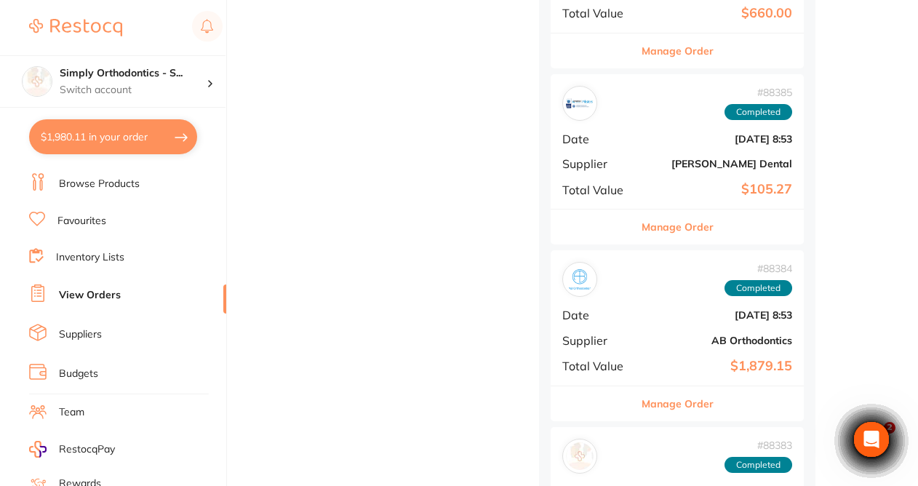
scroll to position [839, 0]
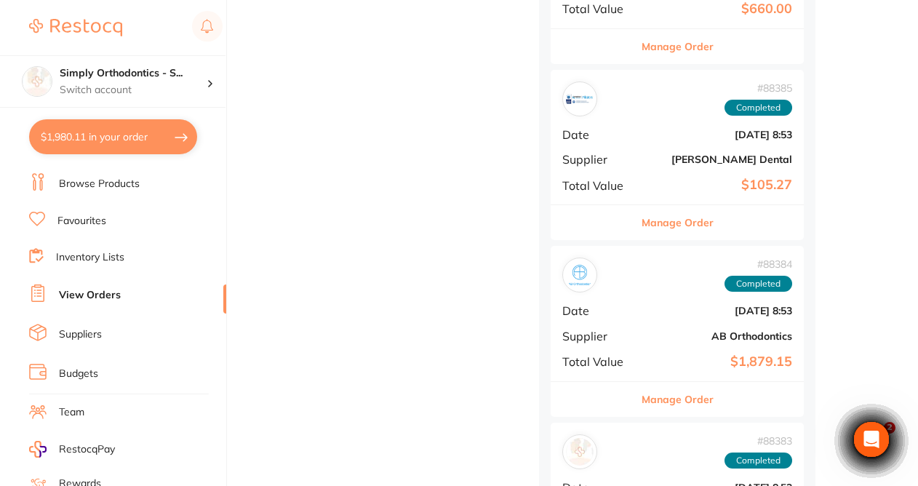
click at [660, 220] on button "Manage Order" at bounding box center [678, 222] width 72 height 35
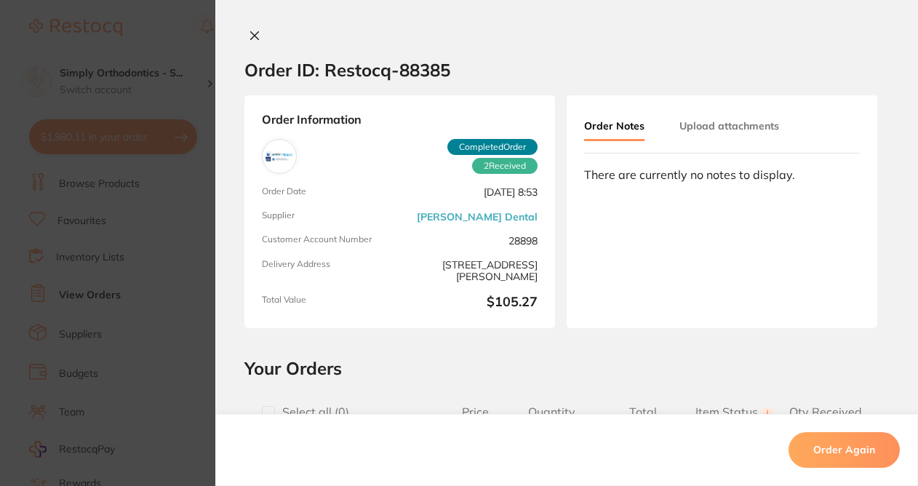
click at [252, 36] on icon at bounding box center [255, 36] width 8 height 8
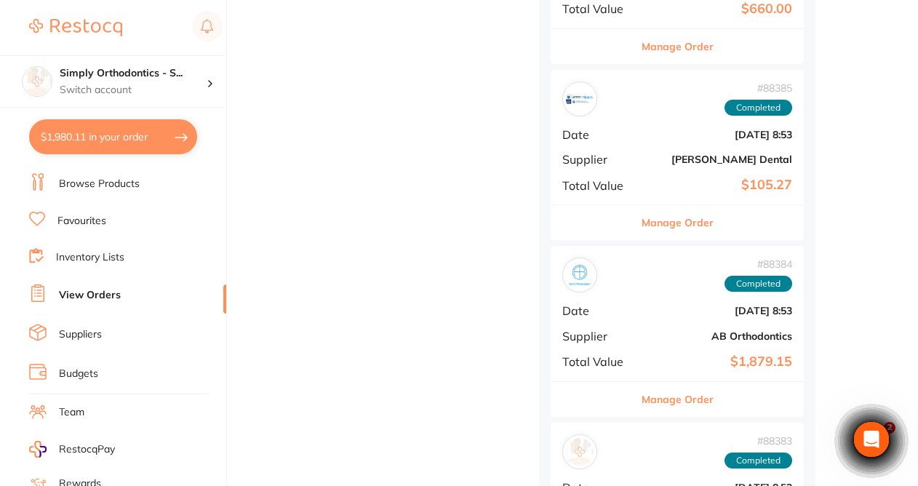
click at [89, 220] on link "Favourites" at bounding box center [81, 221] width 49 height 15
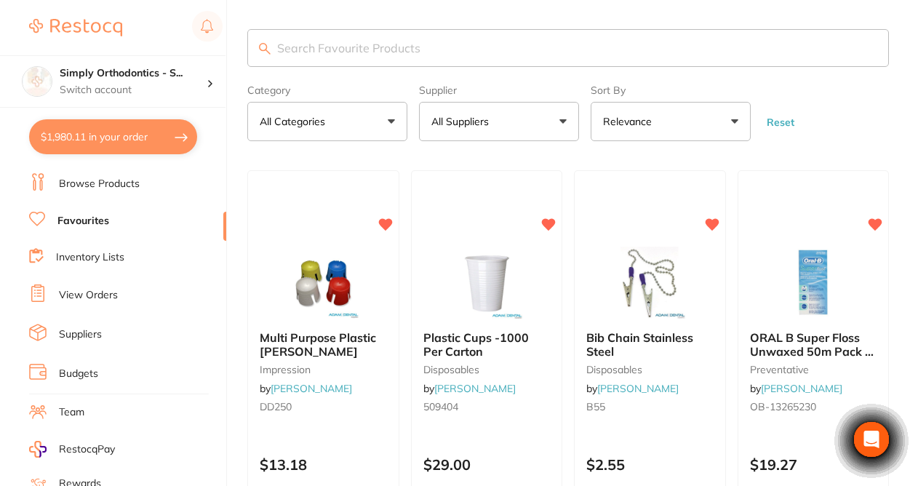
click at [546, 141] on button "All Suppliers" at bounding box center [499, 121] width 160 height 39
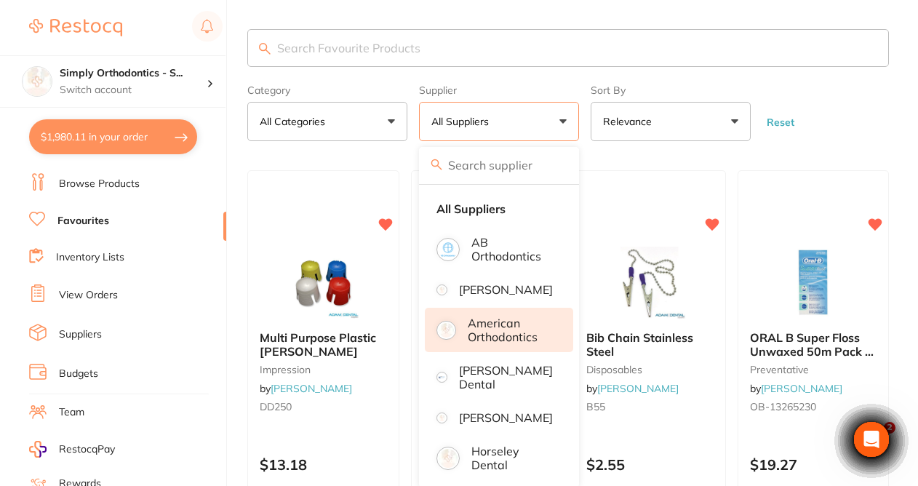
scroll to position [79, 0]
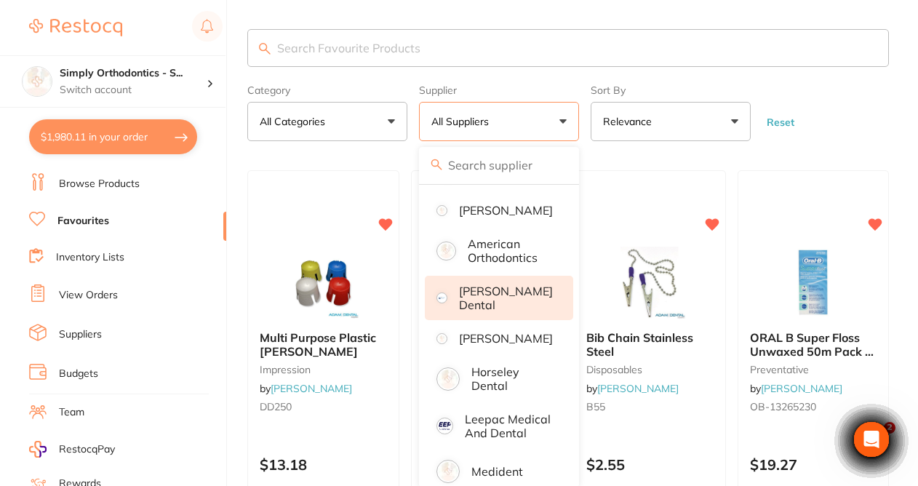
click at [485, 303] on p "[PERSON_NAME] Dental" at bounding box center [506, 297] width 94 height 27
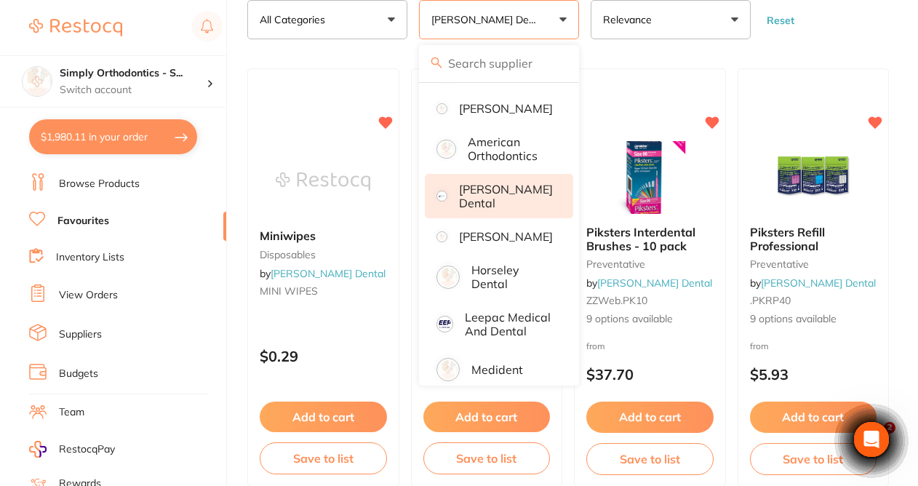
scroll to position [0, 0]
click at [329, 425] on button "Add to cart" at bounding box center [323, 416] width 127 height 31
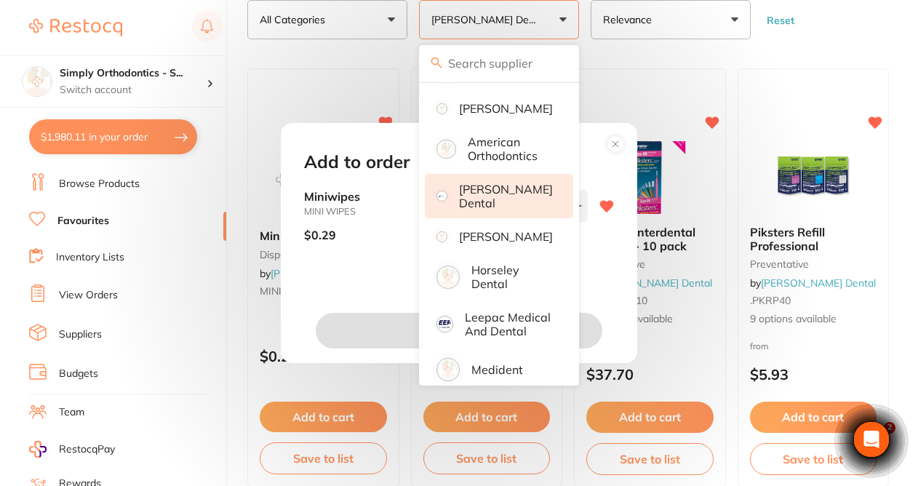
click at [384, 214] on small "MINI WIPES" at bounding box center [403, 211] width 198 height 11
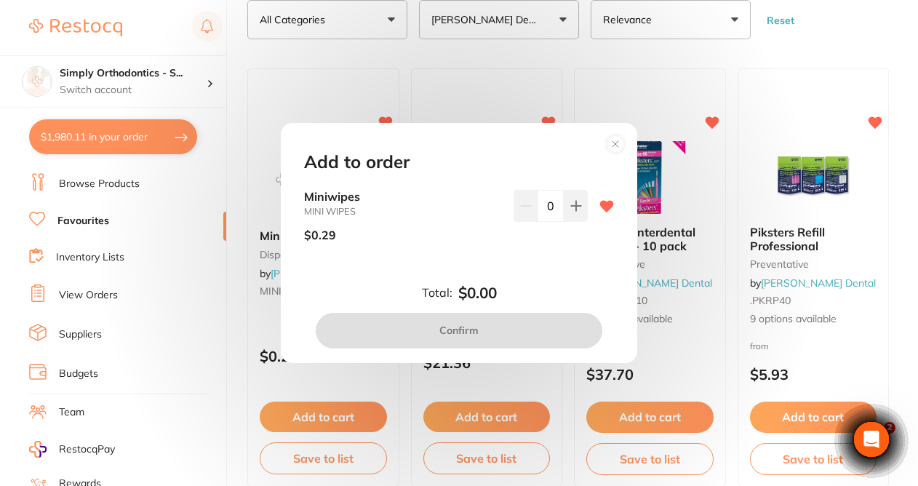
click at [543, 207] on input "0" at bounding box center [551, 206] width 26 height 32
type input "200"
click at [538, 256] on div "Miniwipes MINI WIPES $0.29 200" at bounding box center [459, 233] width 345 height 87
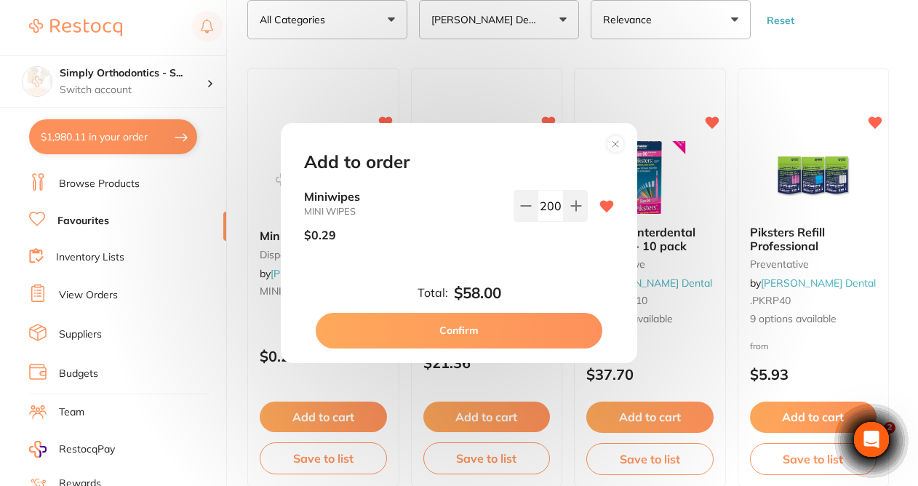
click at [446, 332] on button "Confirm" at bounding box center [459, 330] width 287 height 35
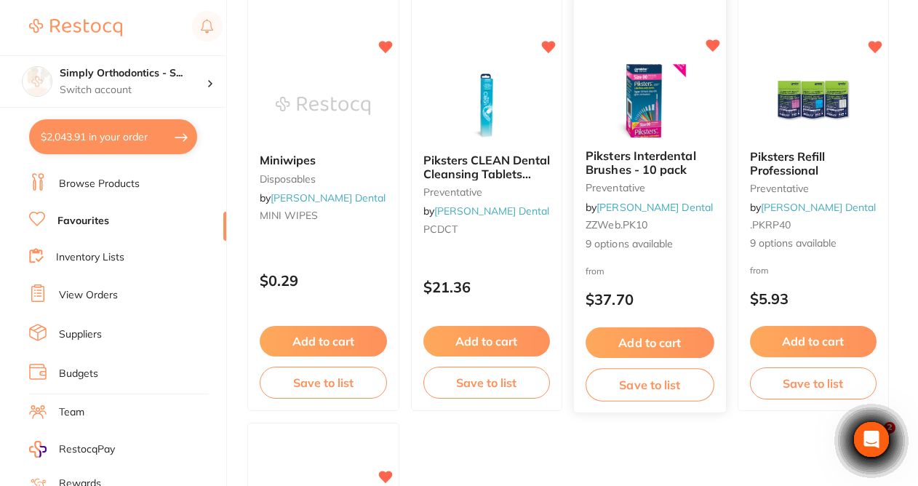
scroll to position [177, 0]
click at [638, 343] on button "Add to cart" at bounding box center [650, 342] width 128 height 31
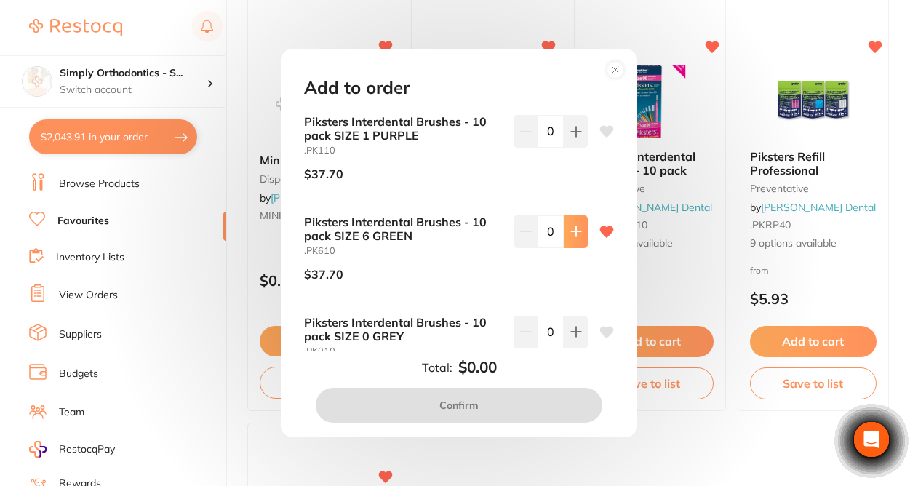
click at [580, 242] on button at bounding box center [576, 231] width 24 height 32
type input "1"
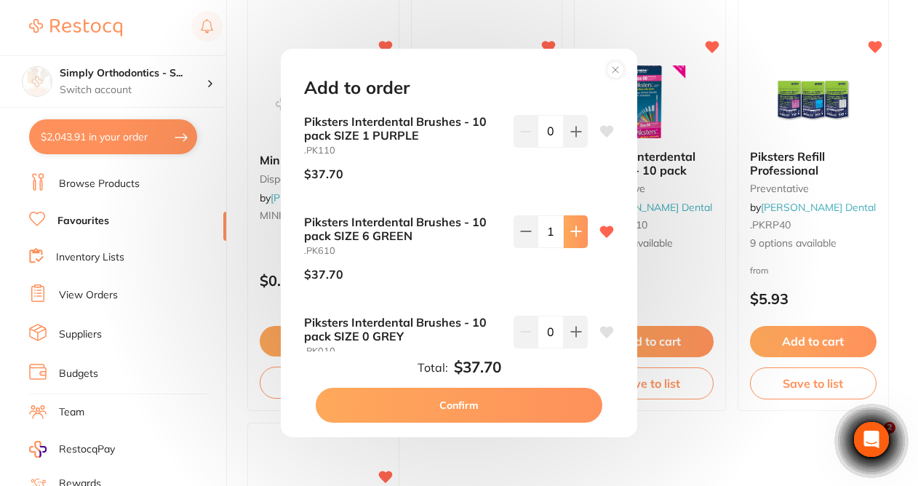
scroll to position [0, 0]
click at [465, 407] on button "Confirm" at bounding box center [459, 405] width 287 height 35
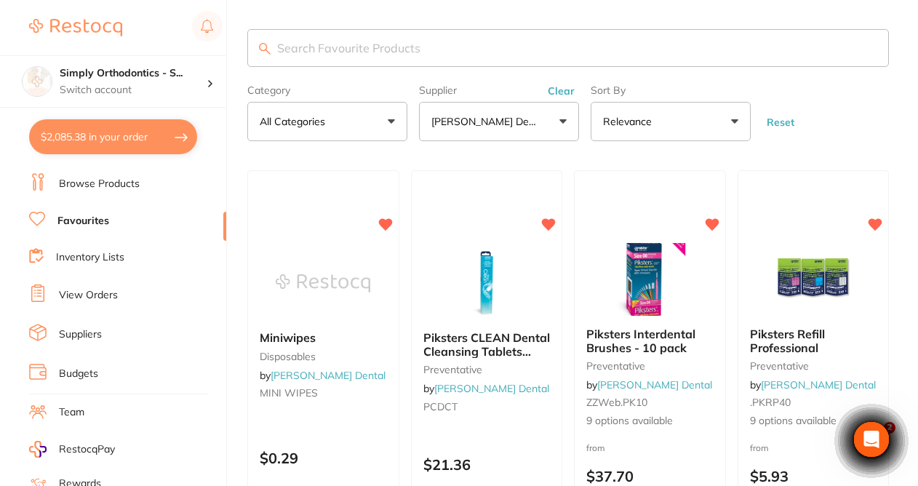
click at [557, 93] on button "Clear" at bounding box center [561, 90] width 36 height 13
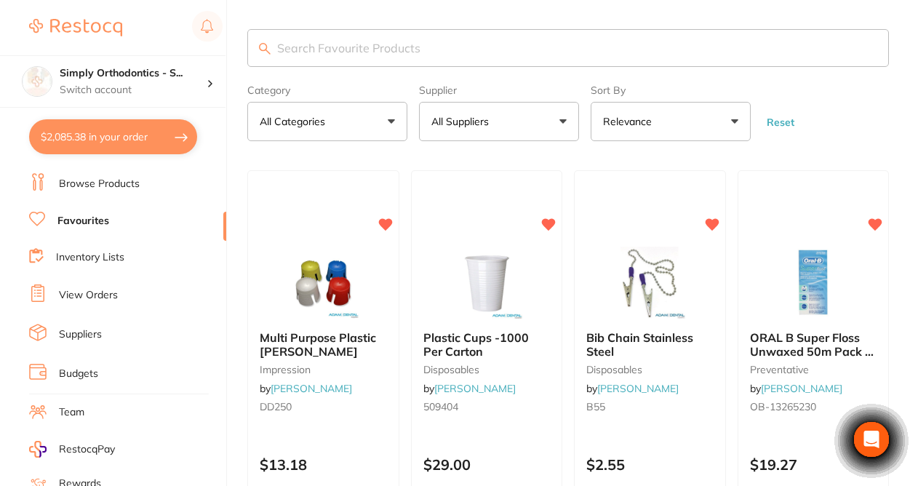
click at [538, 113] on button "All Suppliers" at bounding box center [499, 121] width 160 height 39
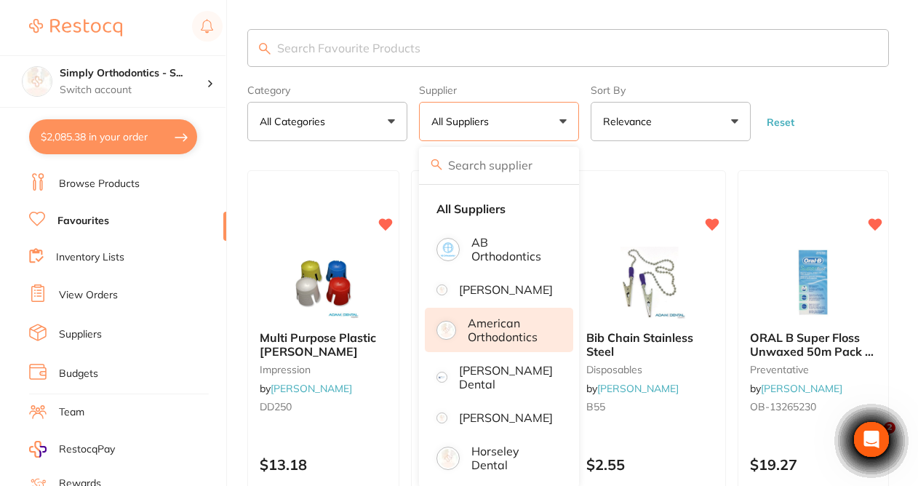
click at [504, 343] on p "American Orthodontics" at bounding box center [511, 329] width 86 height 27
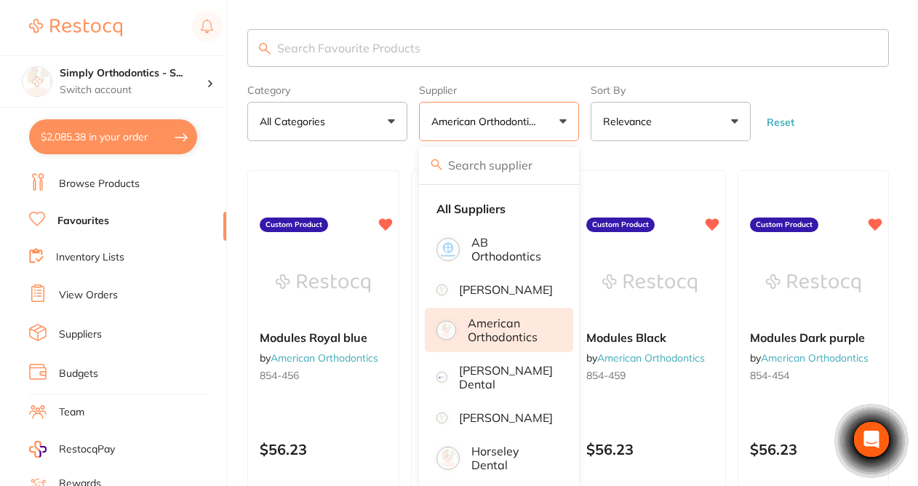
click at [837, 140] on form "Category All Categories All Categories No categories found Clear Category false…" at bounding box center [568, 110] width 642 height 63
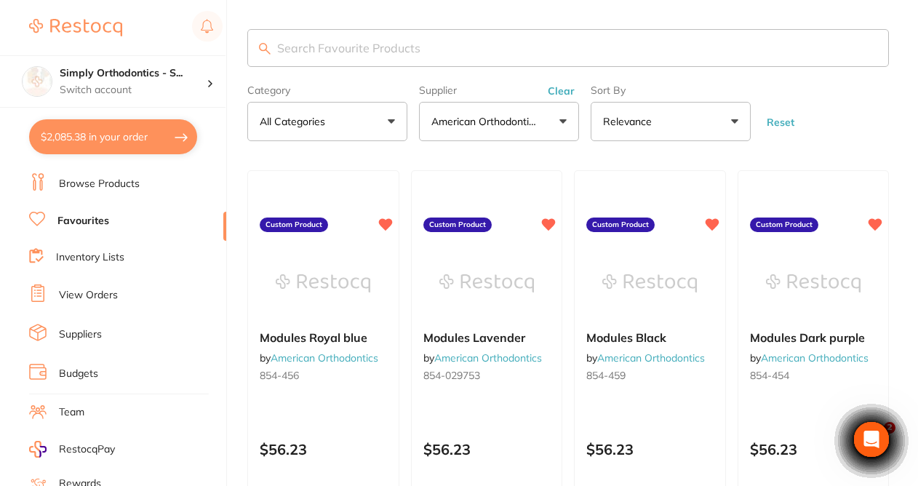
click at [559, 95] on button "Clear" at bounding box center [561, 90] width 36 height 13
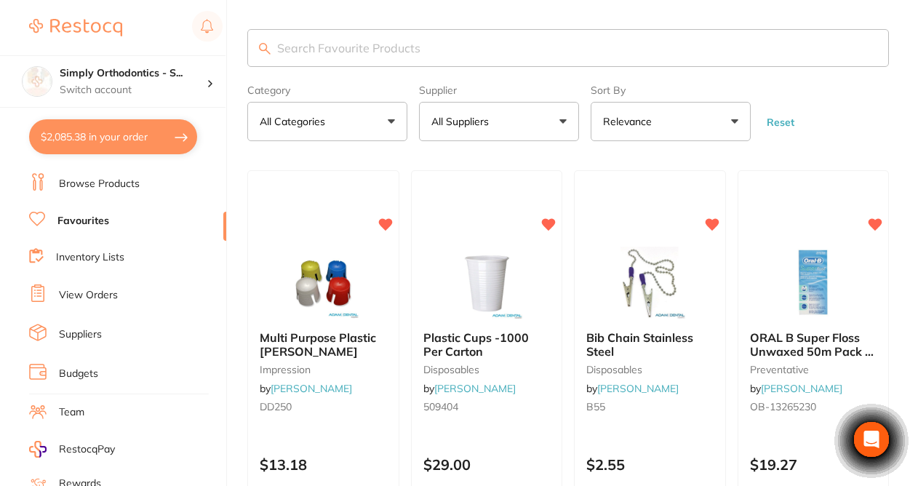
click at [511, 119] on button "All Suppliers" at bounding box center [499, 121] width 160 height 39
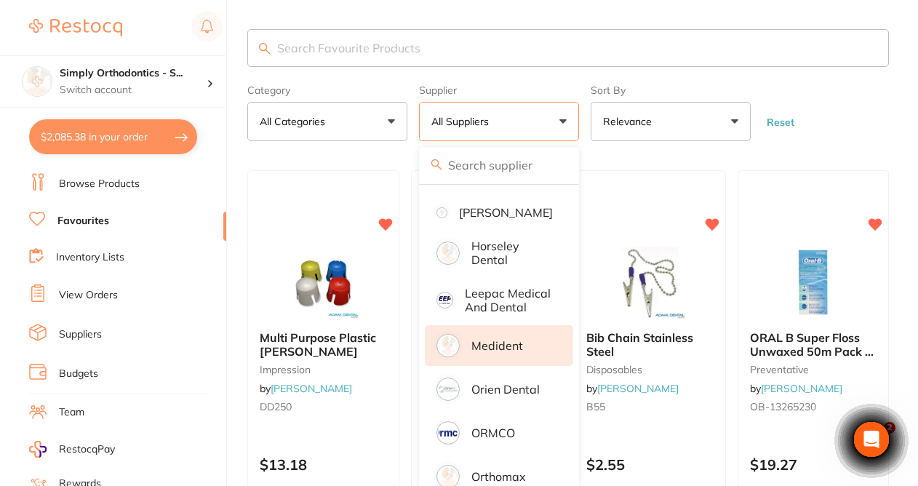
scroll to position [204, 0]
click at [495, 353] on p "Medident" at bounding box center [497, 346] width 52 height 13
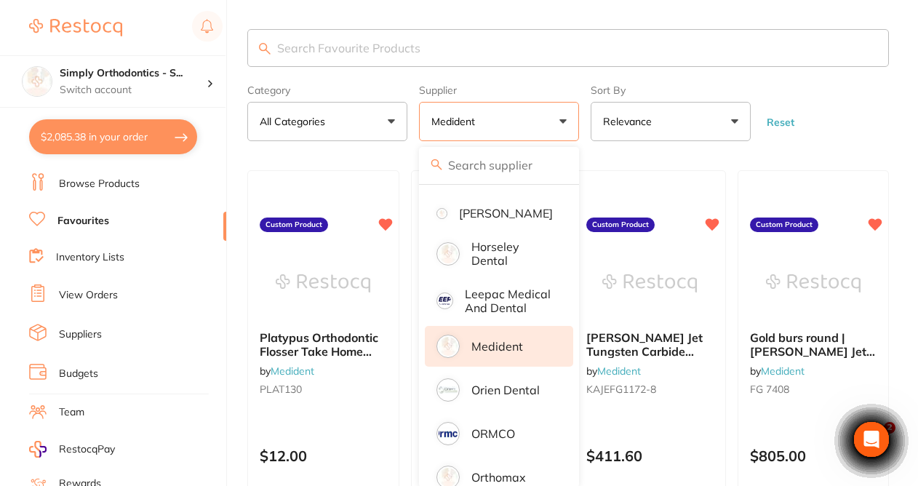
scroll to position [0, 0]
click at [833, 125] on form "Category All Categories All Categories No categories found Clear Category false…" at bounding box center [568, 110] width 642 height 63
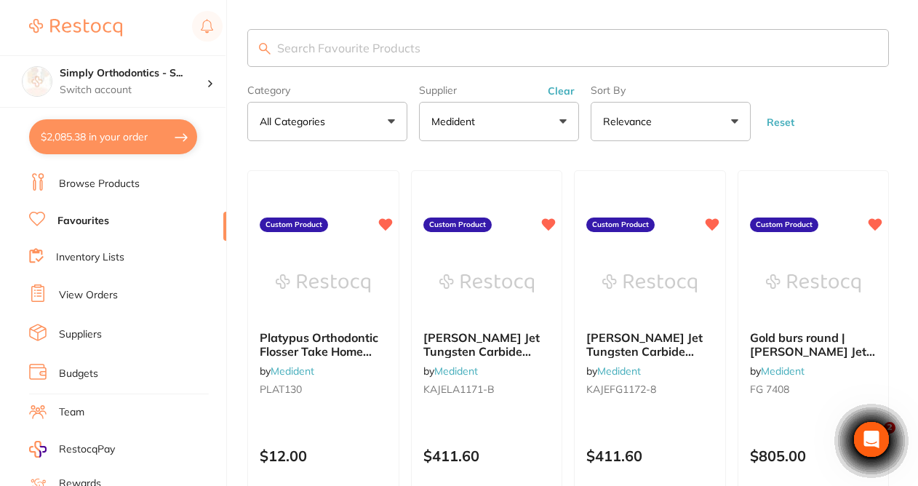
click at [559, 97] on button "Clear" at bounding box center [561, 90] width 36 height 13
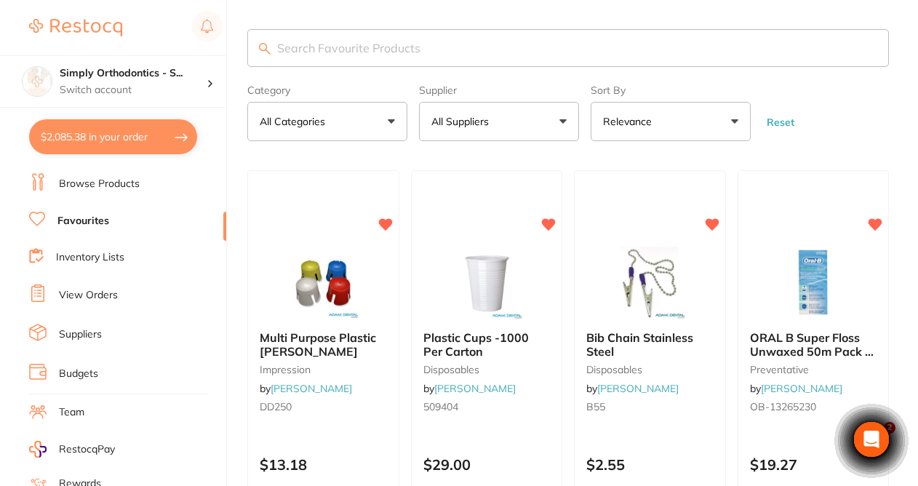
click at [515, 116] on button "All Suppliers" at bounding box center [499, 121] width 160 height 39
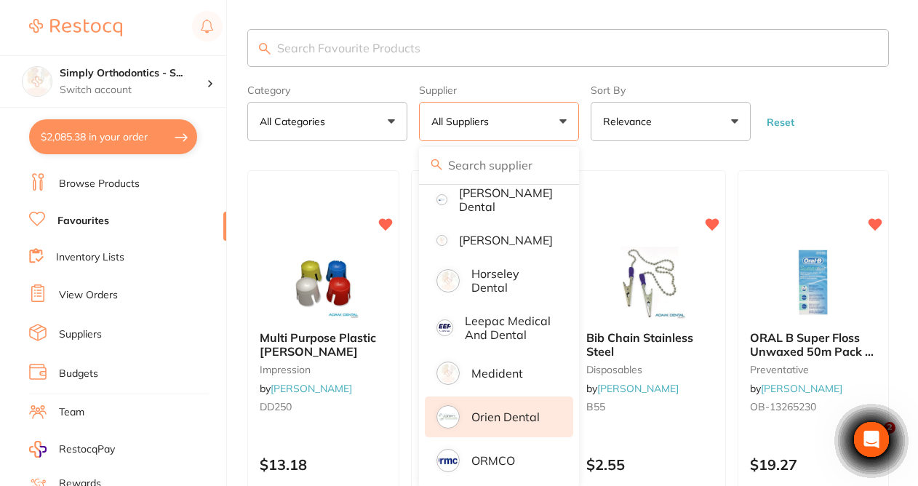
scroll to position [179, 0]
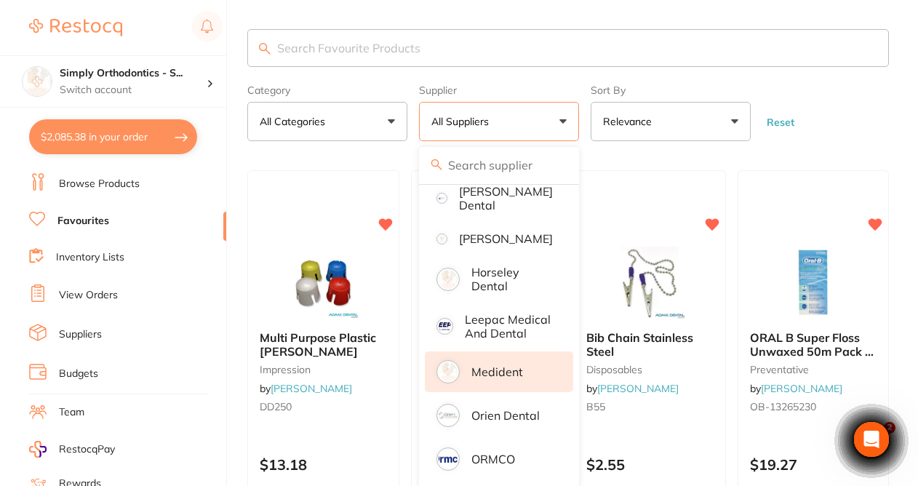
click at [487, 378] on p "Medident" at bounding box center [497, 371] width 52 height 13
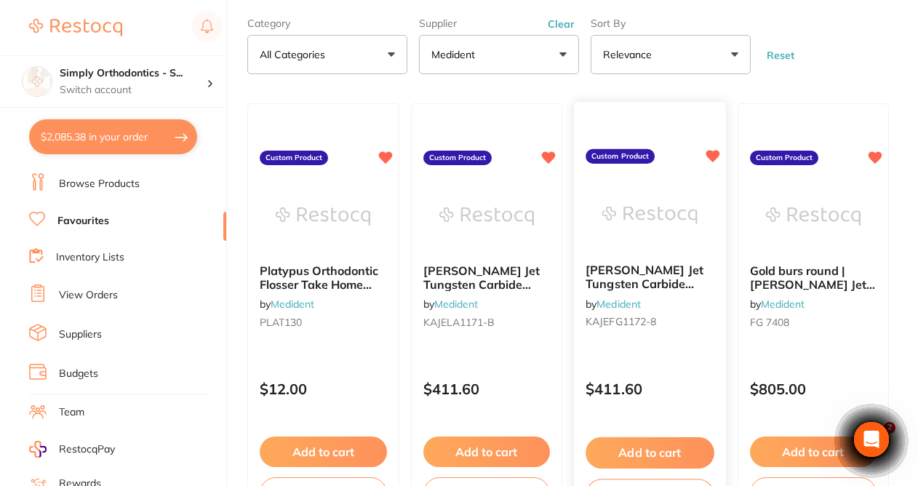
scroll to position [68, 0]
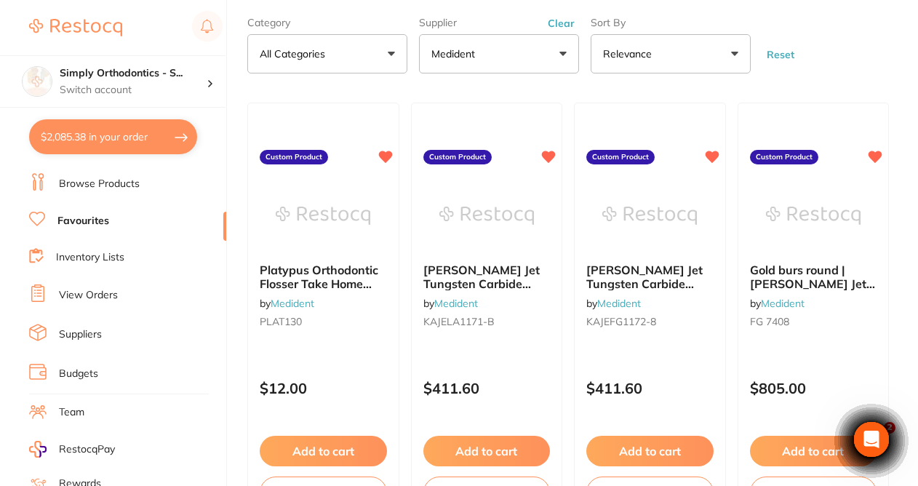
click at [561, 23] on button "Clear" at bounding box center [561, 23] width 36 height 13
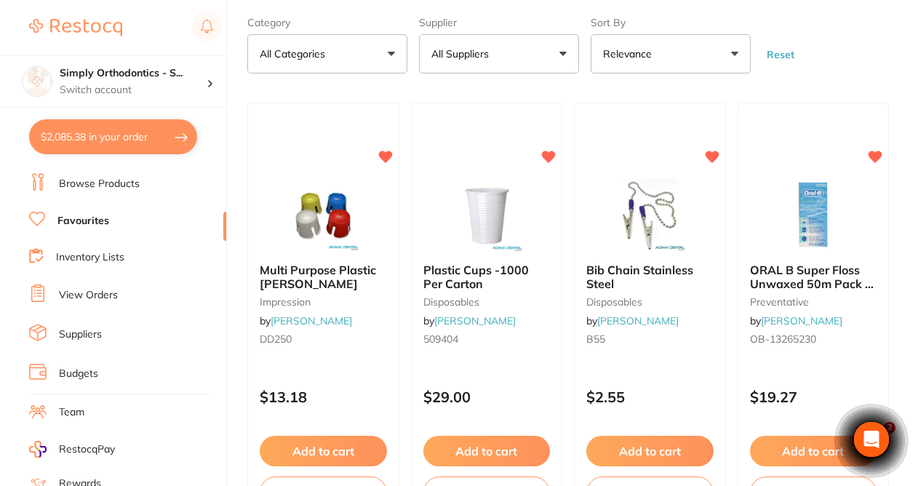
click at [502, 67] on button "All Suppliers" at bounding box center [499, 53] width 160 height 39
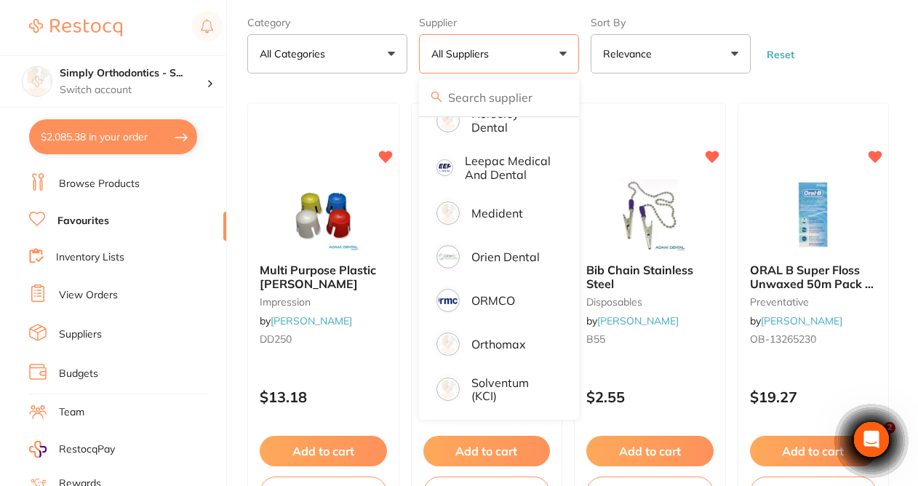
scroll to position [0, 0]
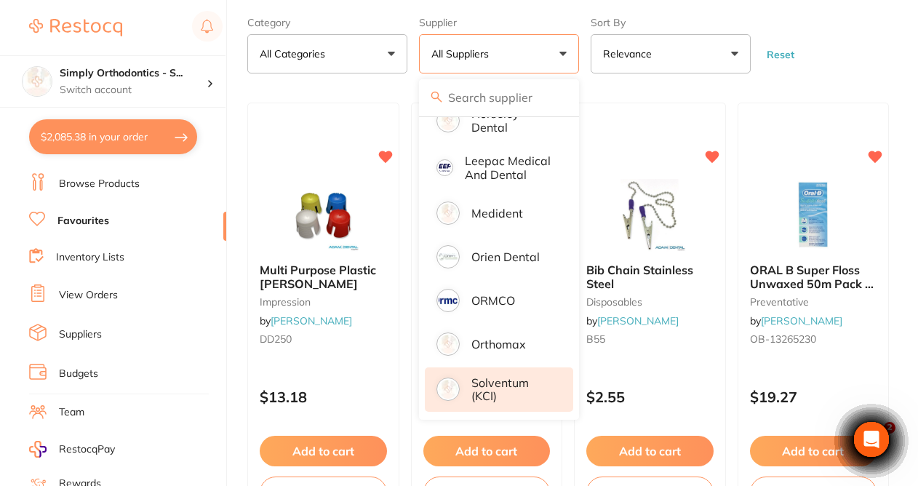
click at [503, 388] on p "Solventum (KCI)" at bounding box center [511, 389] width 81 height 27
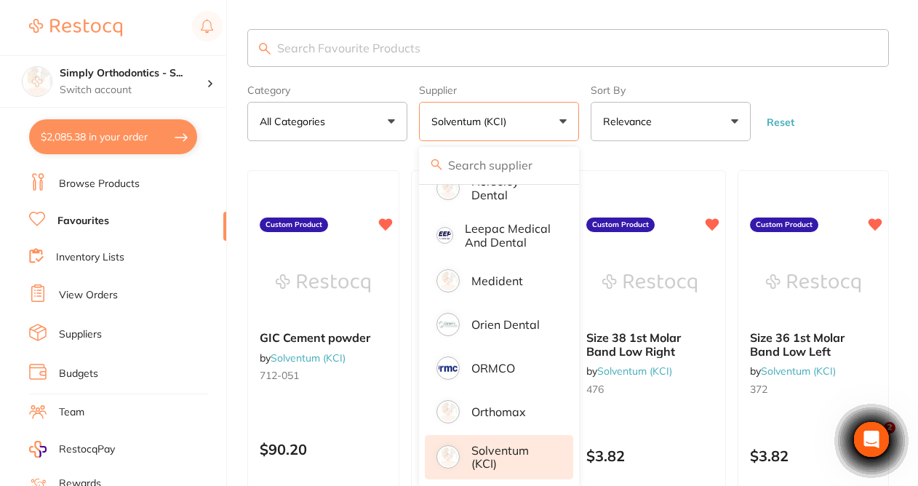
click at [566, 122] on button "Solventum (KCI)" at bounding box center [499, 121] width 160 height 39
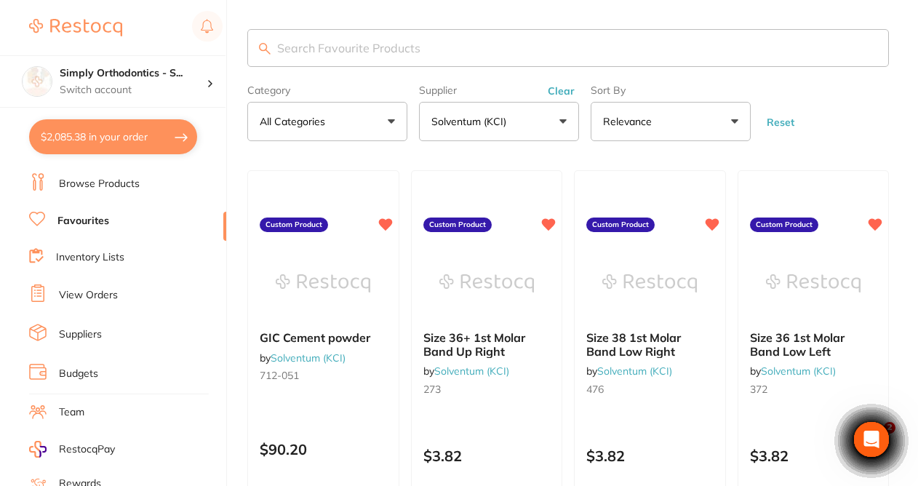
click at [565, 93] on button "Clear" at bounding box center [561, 90] width 36 height 13
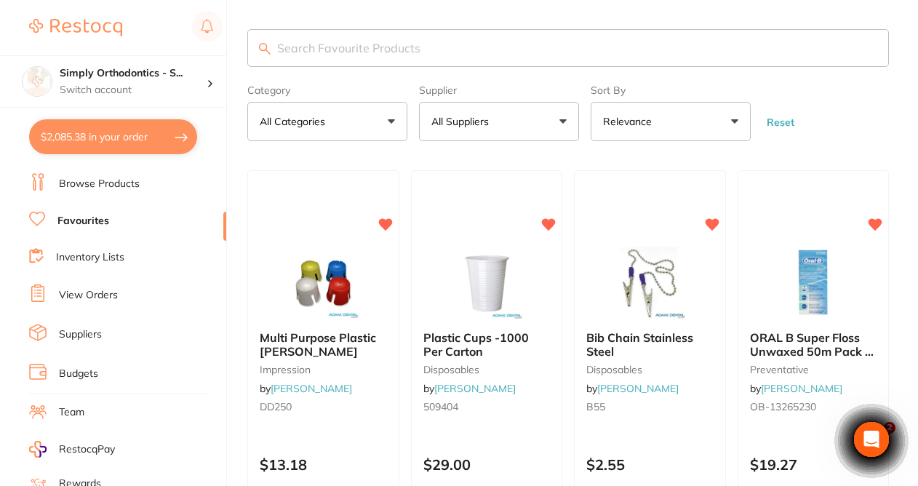
click at [521, 120] on button "All Suppliers" at bounding box center [499, 121] width 160 height 39
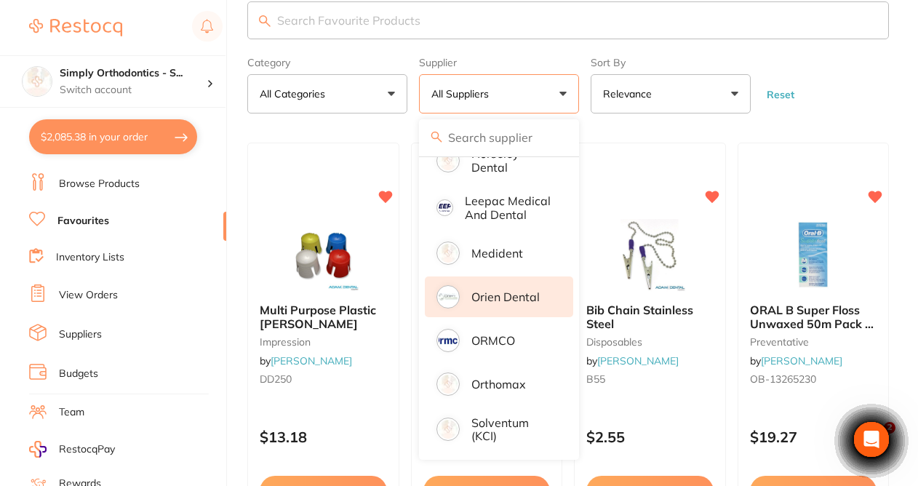
scroll to position [39, 0]
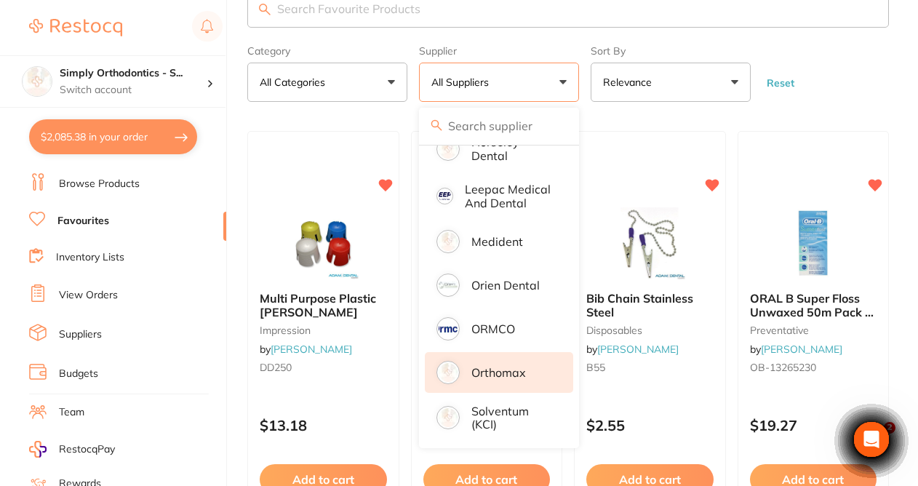
click at [496, 377] on p "Orthomax" at bounding box center [498, 372] width 55 height 13
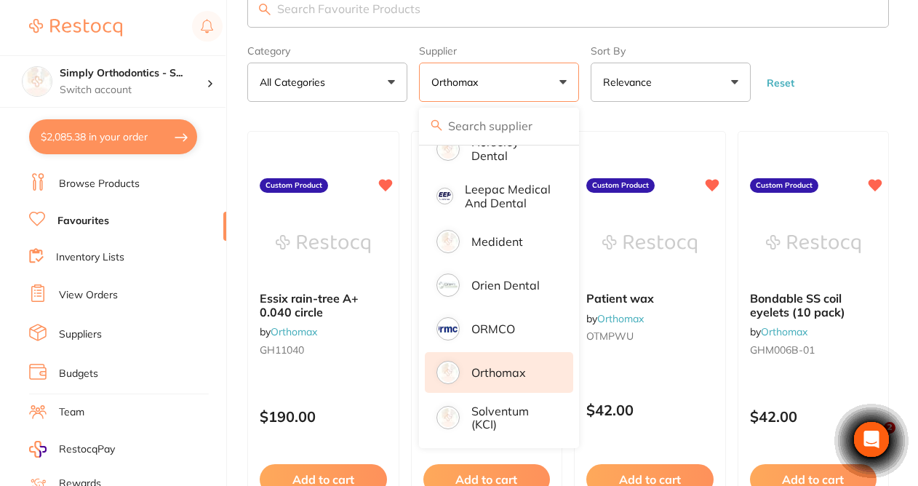
click at [845, 79] on form "Category All Categories All Categories No categories found Clear Category false…" at bounding box center [568, 70] width 642 height 63
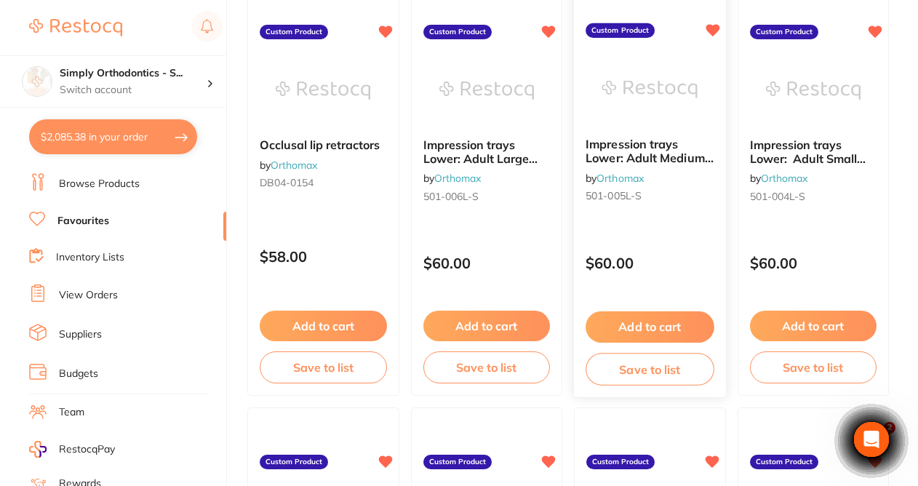
scroll to position [625, 0]
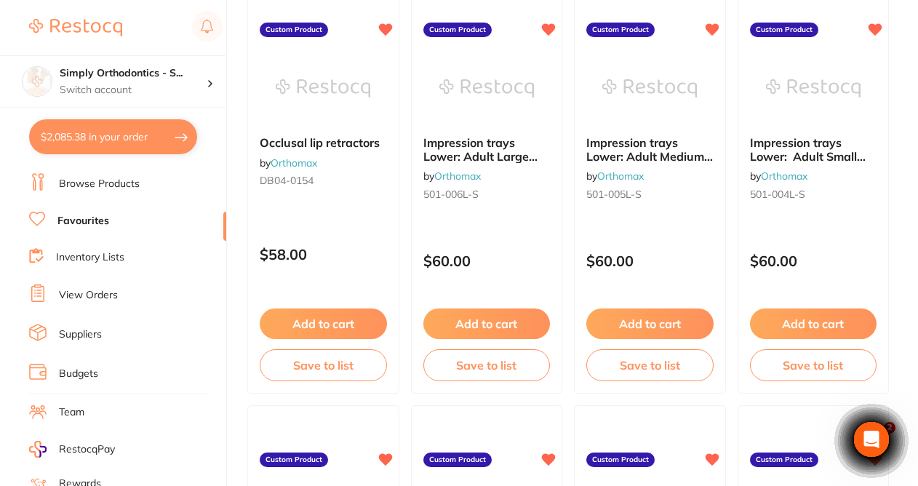
click at [110, 143] on button "$2,085.38 in your order" at bounding box center [113, 136] width 168 height 35
checkbox input "true"
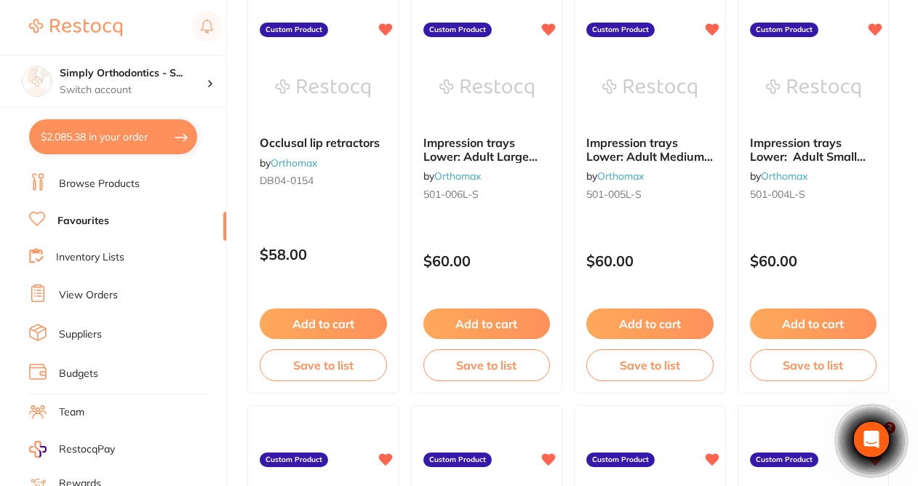
checkbox input "true"
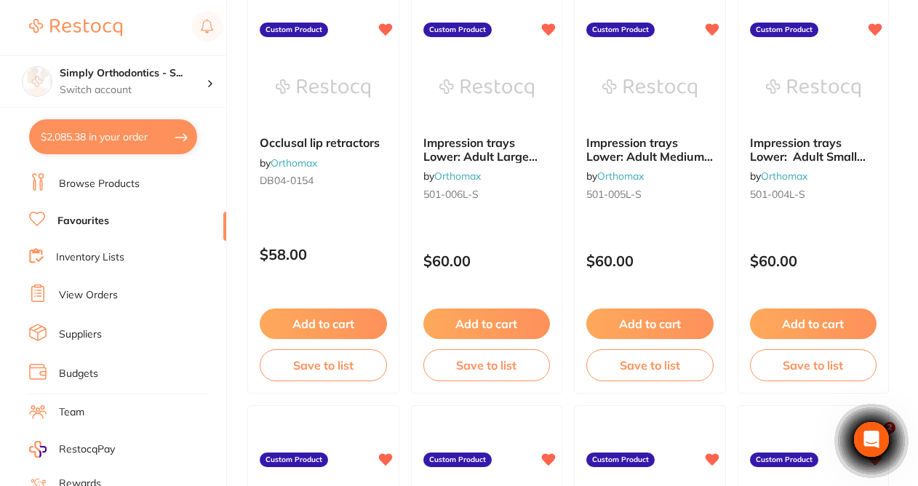
checkbox input "true"
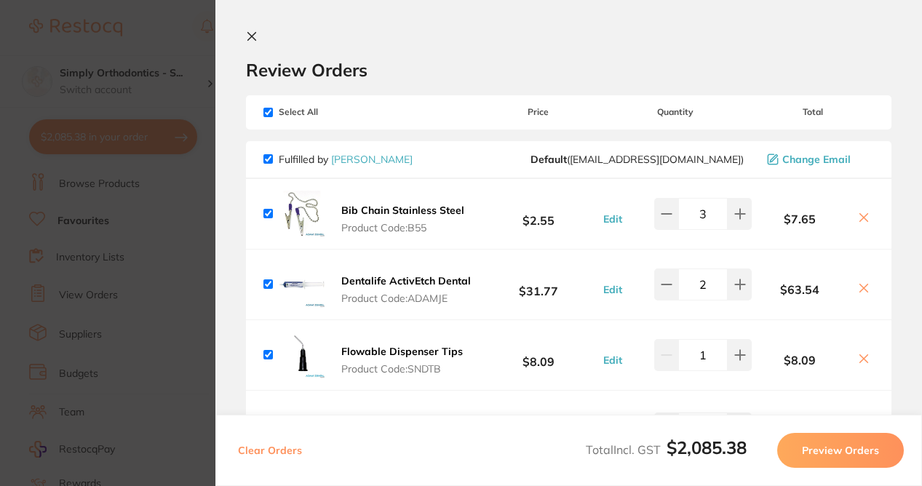
scroll to position [0, 0]
click at [252, 33] on icon at bounding box center [252, 37] width 12 height 12
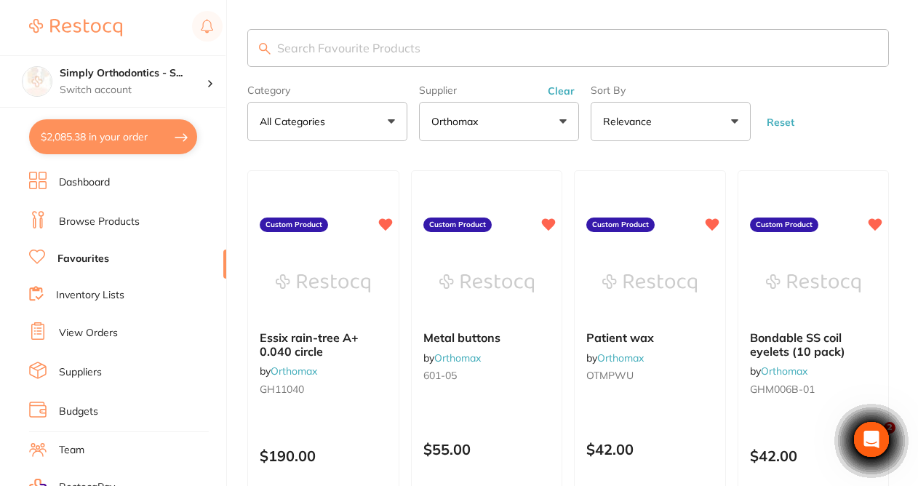
click at [561, 95] on button "Clear" at bounding box center [561, 90] width 36 height 13
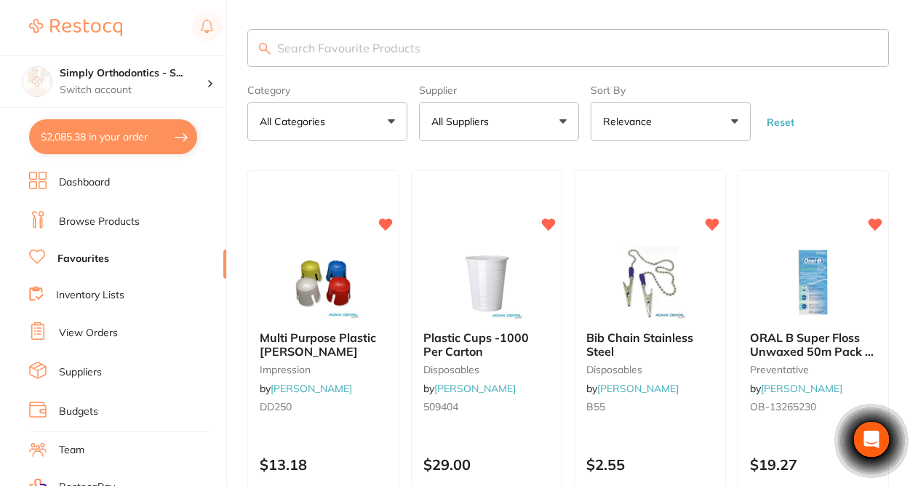
click at [540, 121] on button "All Suppliers" at bounding box center [499, 121] width 160 height 39
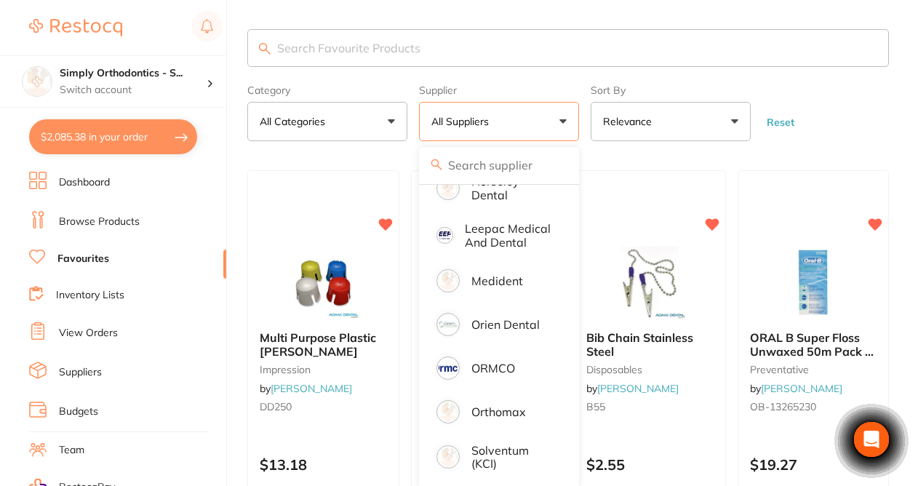
click at [516, 122] on button "All Suppliers" at bounding box center [499, 121] width 160 height 39
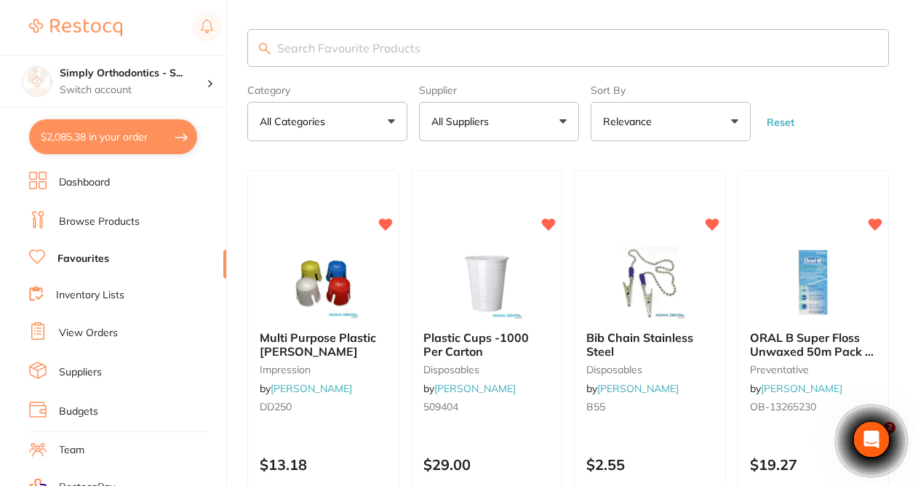
click at [524, 119] on button "All Suppliers" at bounding box center [499, 121] width 160 height 39
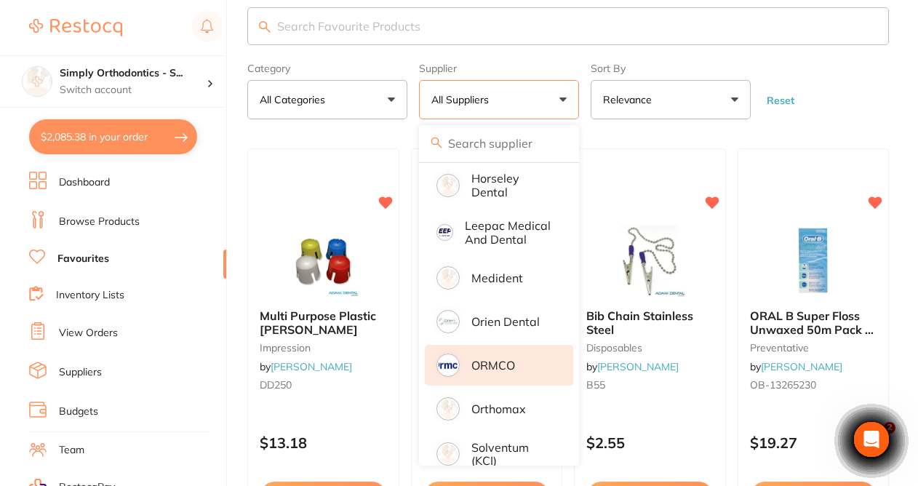
scroll to position [22, 0]
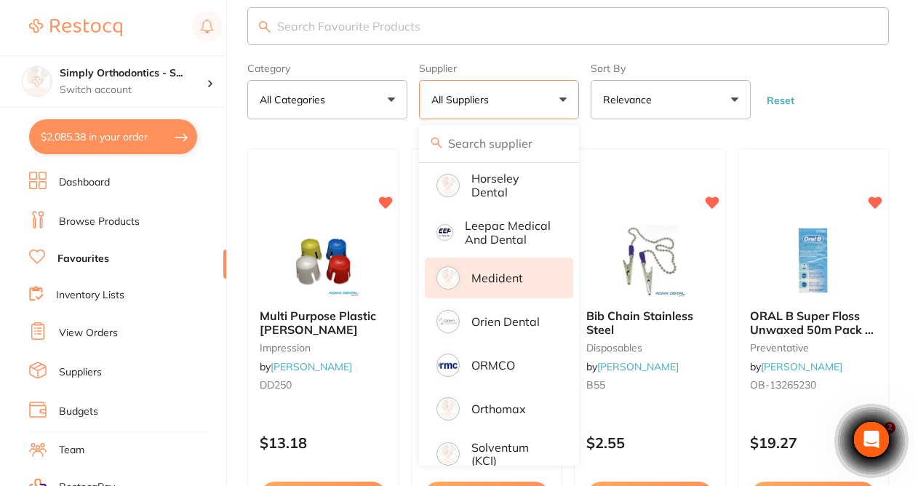
click at [480, 284] on p "Medident" at bounding box center [497, 277] width 52 height 13
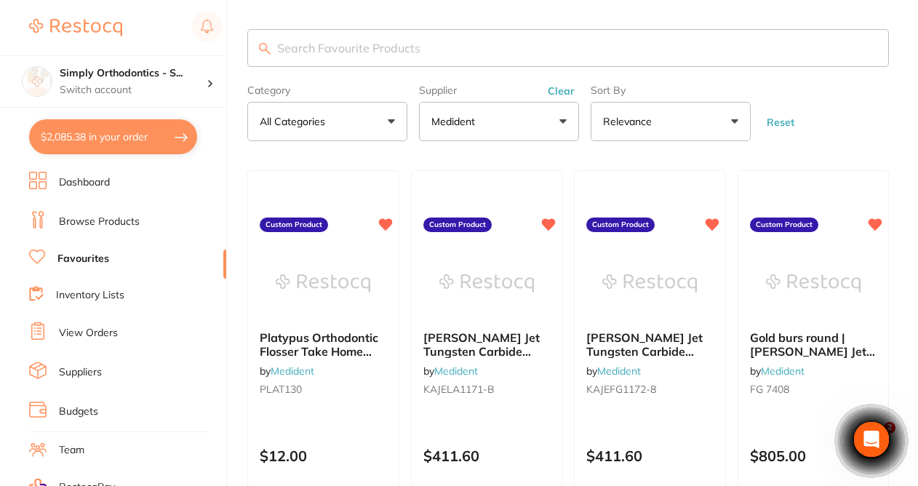
scroll to position [0, 0]
click at [561, 95] on button "Clear" at bounding box center [561, 90] width 36 height 13
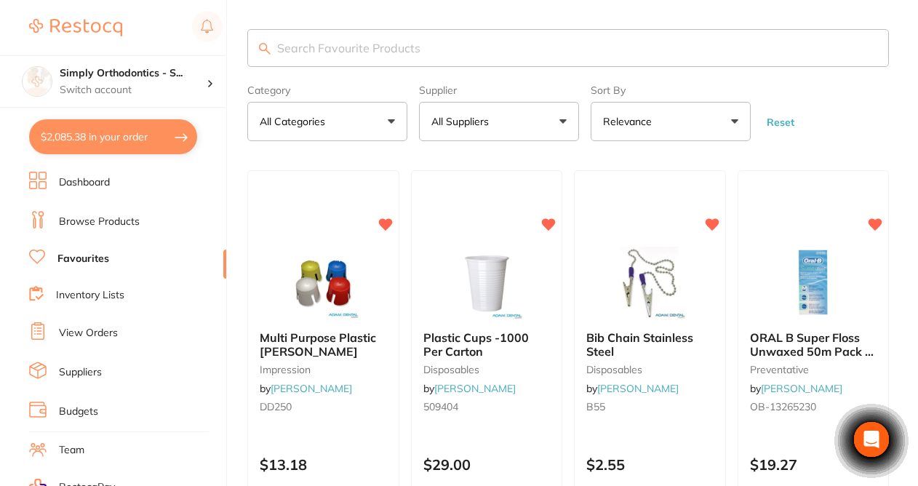
click at [555, 125] on button "All Suppliers" at bounding box center [499, 121] width 160 height 39
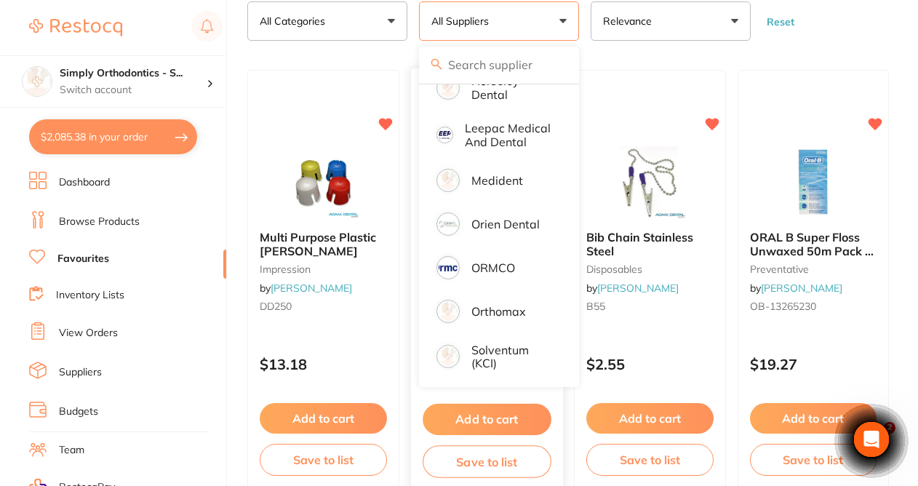
scroll to position [100, 0]
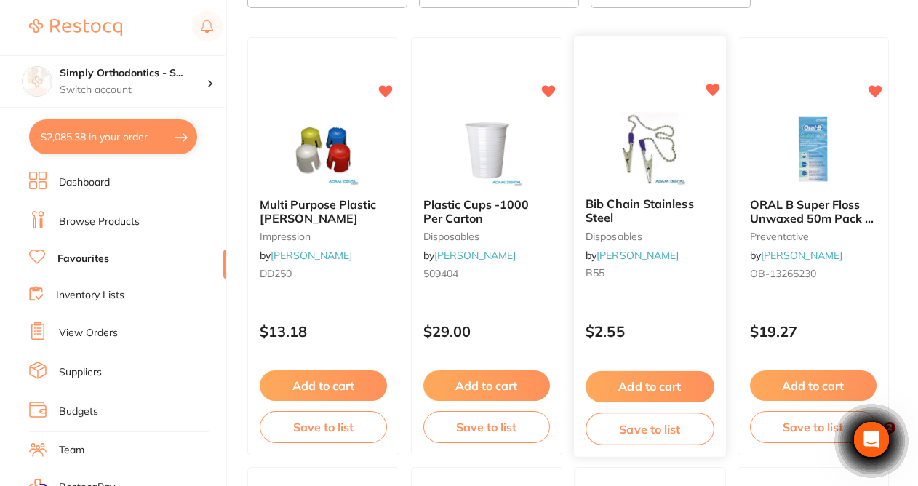
scroll to position [148, 0]
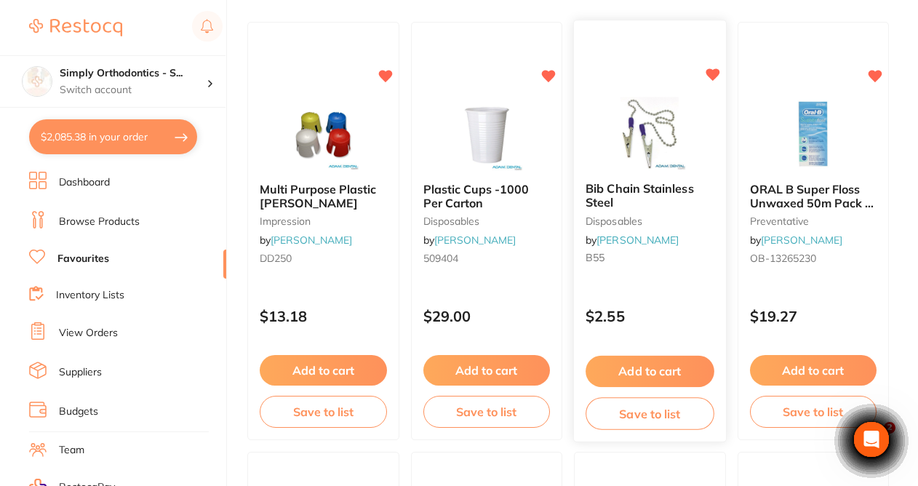
click at [615, 373] on button "Add to cart" at bounding box center [650, 371] width 128 height 31
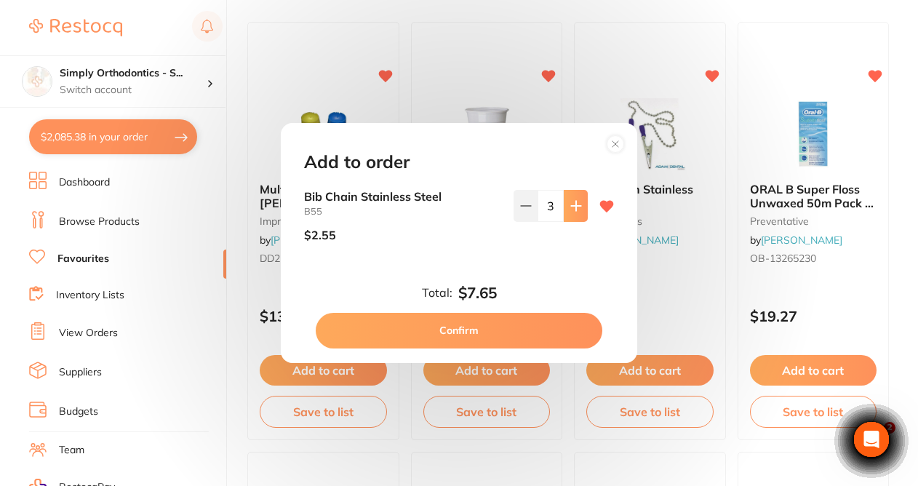
scroll to position [0, 0]
click at [573, 209] on icon at bounding box center [575, 205] width 9 height 9
type input "6"
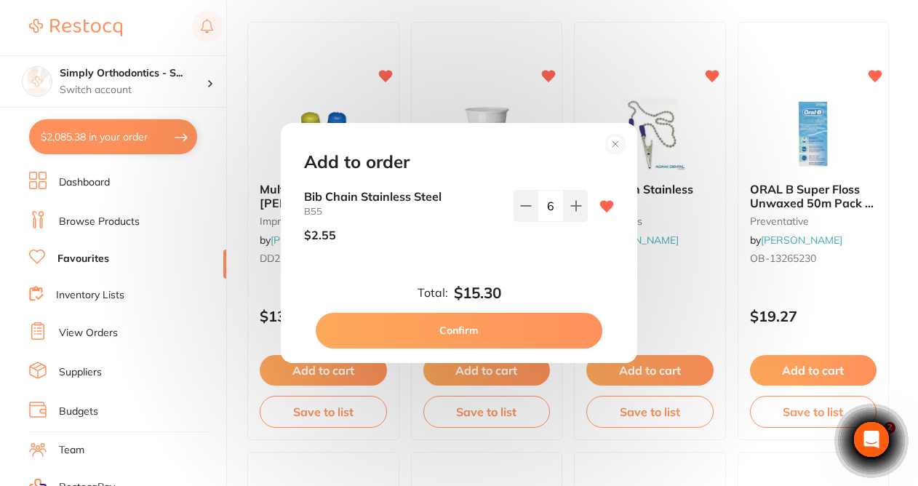
click at [455, 327] on button "Confirm" at bounding box center [459, 330] width 287 height 35
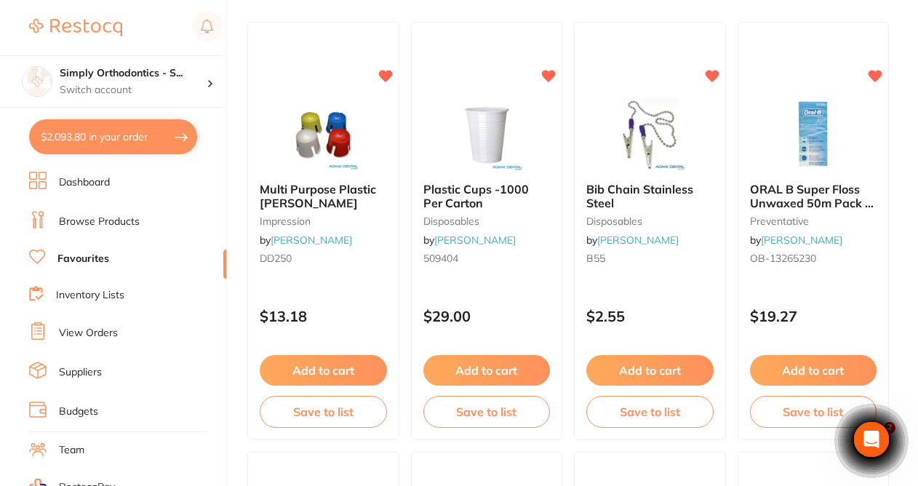
type input "6"
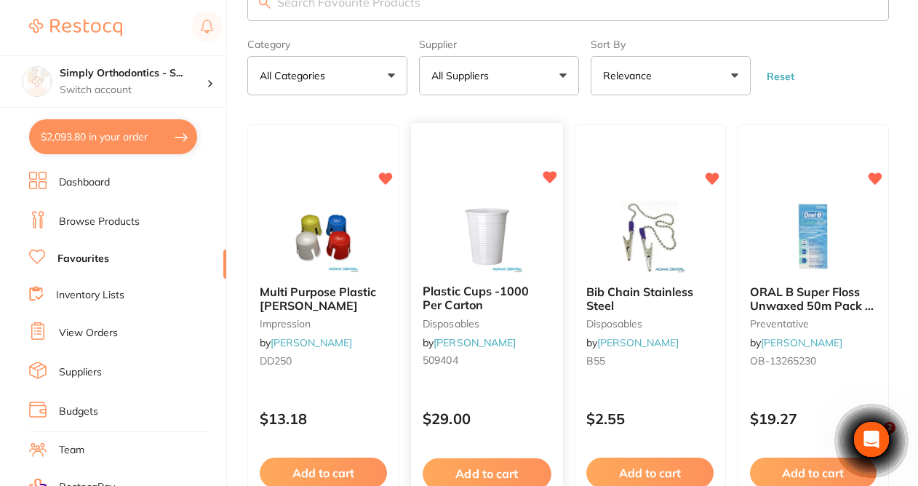
scroll to position [45, 0]
click at [503, 96] on button "All Suppliers" at bounding box center [499, 76] width 160 height 39
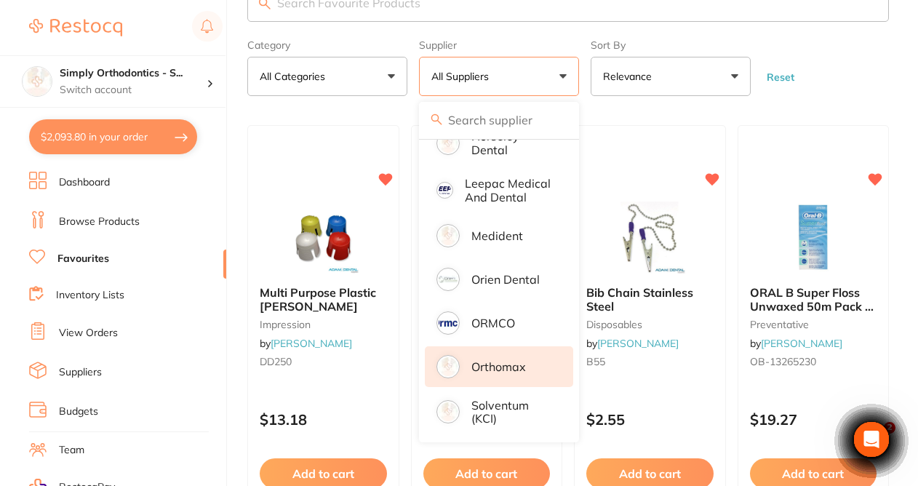
click at [494, 374] on li "Orthomax" at bounding box center [499, 366] width 148 height 41
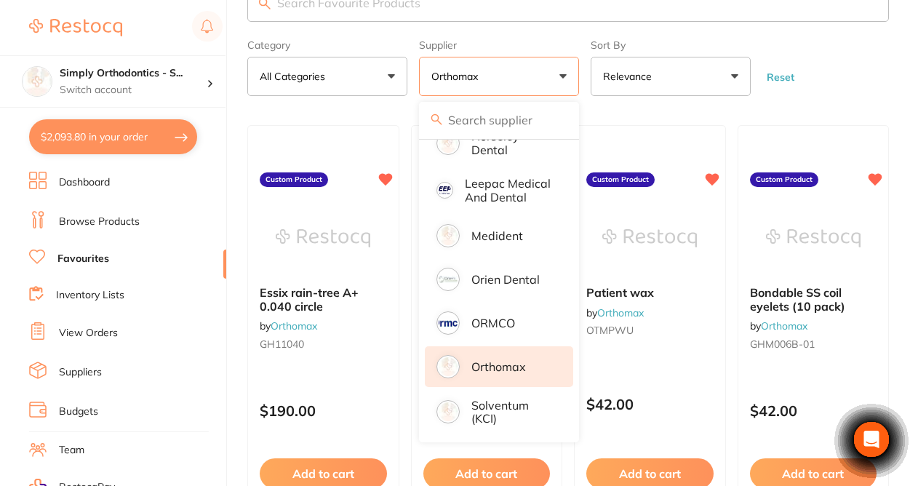
click at [862, 81] on form "Category All Categories All Categories No categories found Clear Category false…" at bounding box center [568, 64] width 642 height 63
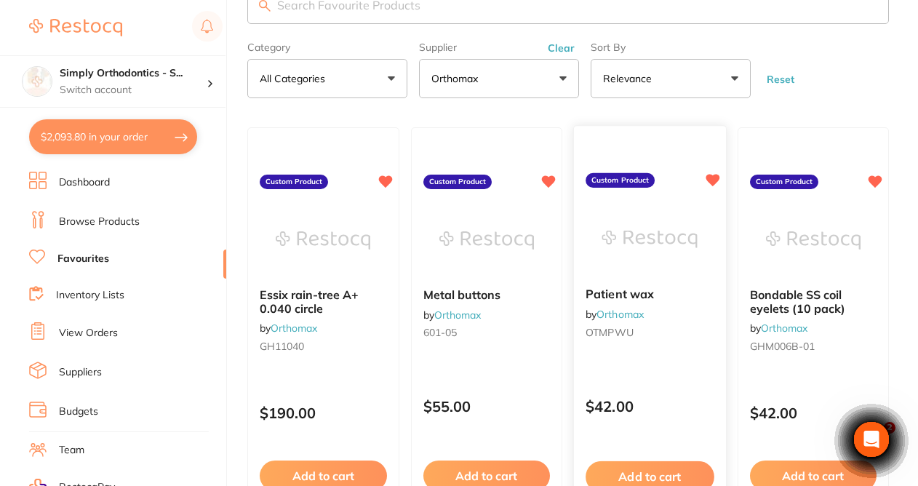
scroll to position [44, 0]
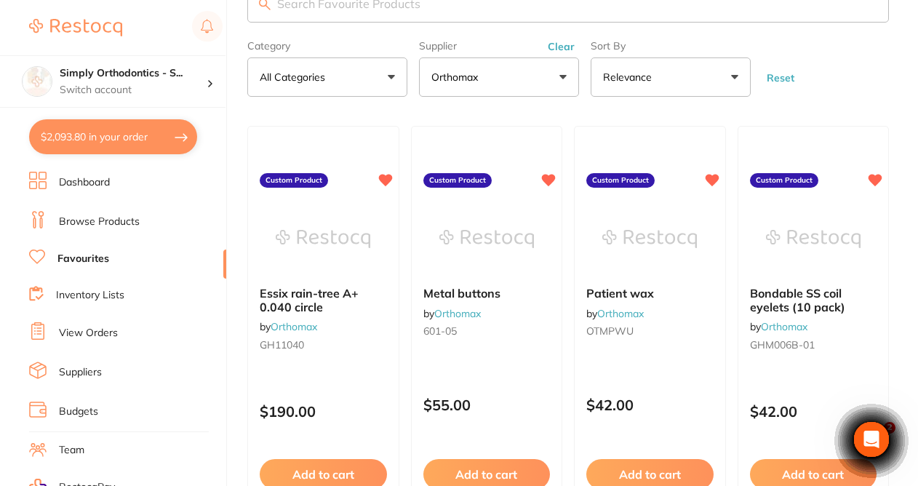
drag, startPoint x: 906, startPoint y: 0, endPoint x: 867, endPoint y: -22, distance: 44.3
click at [867, 0] on html "$2,093.80 Simply Orthodontics - S... Switch account Simply Orthodontics - [GEOG…" at bounding box center [459, 199] width 918 height 486
